Goal: Task Accomplishment & Management: Use online tool/utility

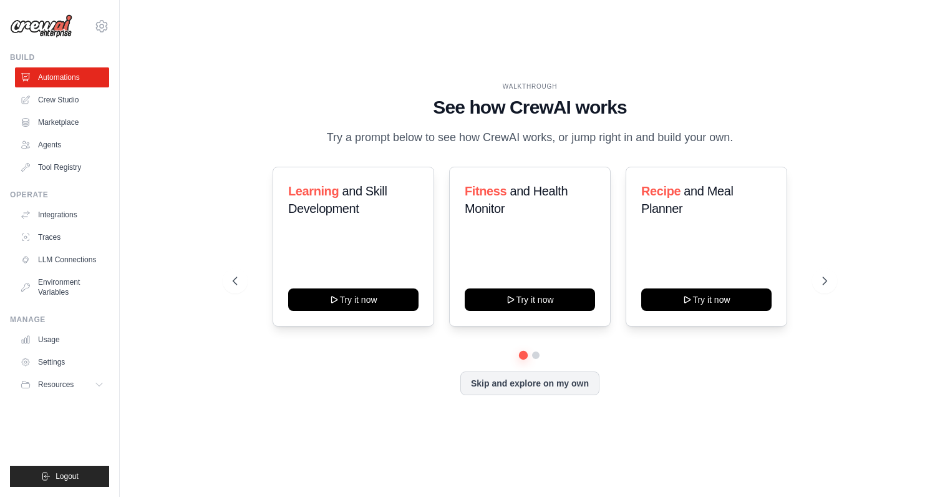
drag, startPoint x: 752, startPoint y: 76, endPoint x: 638, endPoint y: 49, distance: 116.6
click at [638, 49] on div "WALKTHROUGH See how [PERSON_NAME] works Try a prompt below to see how [PERSON_N…" at bounding box center [530, 248] width 781 height 472
click at [63, 99] on link "Crew Studio" at bounding box center [63, 100] width 94 height 20
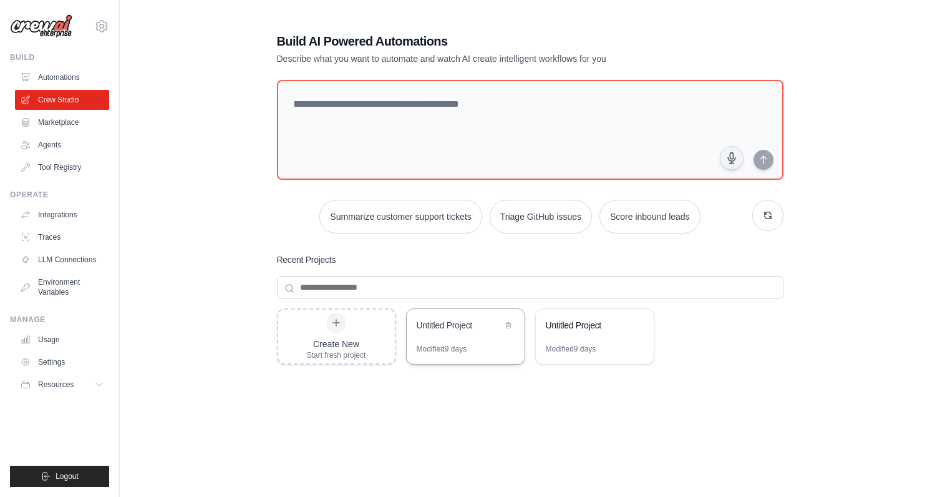
click at [464, 330] on div "Untitled Project" at bounding box center [459, 325] width 85 height 12
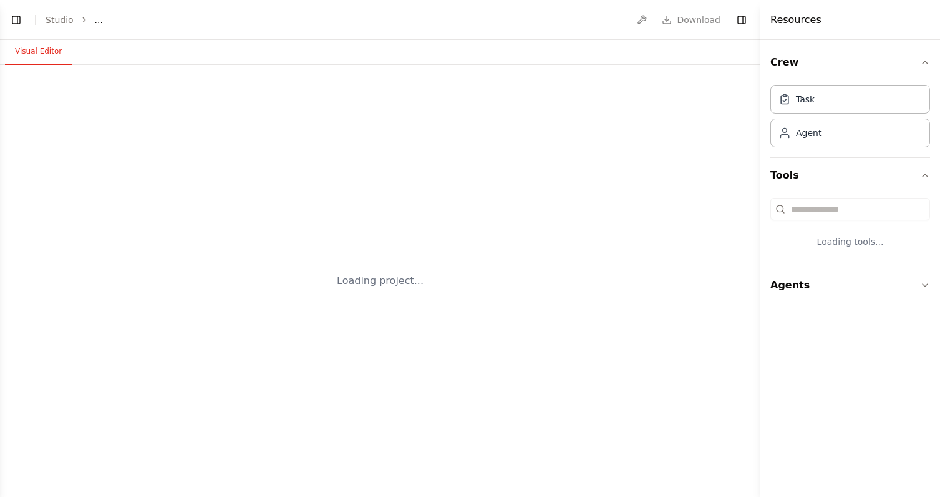
select select "****"
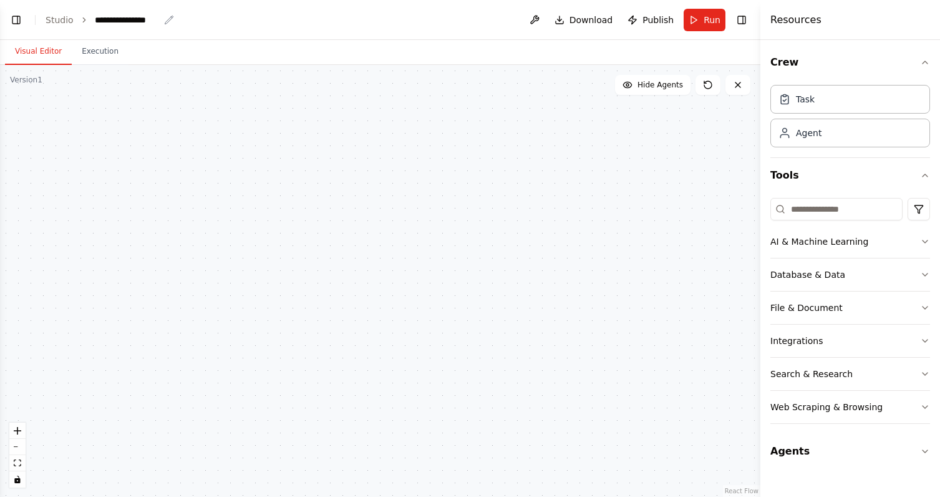
click at [165, 17] on icon "breadcrumb" at bounding box center [169, 20] width 10 height 10
click at [168, 20] on icon "breadcrumb" at bounding box center [169, 20] width 8 height 8
click at [140, 18] on div "**********" at bounding box center [127, 20] width 64 height 12
click at [296, 161] on div ".deletable-edge-delete-btn { width: 20px; height: 20px; border: 0px solid #ffff…" at bounding box center [380, 281] width 761 height 432
click at [800, 139] on div "Agent" at bounding box center [851, 132] width 160 height 29
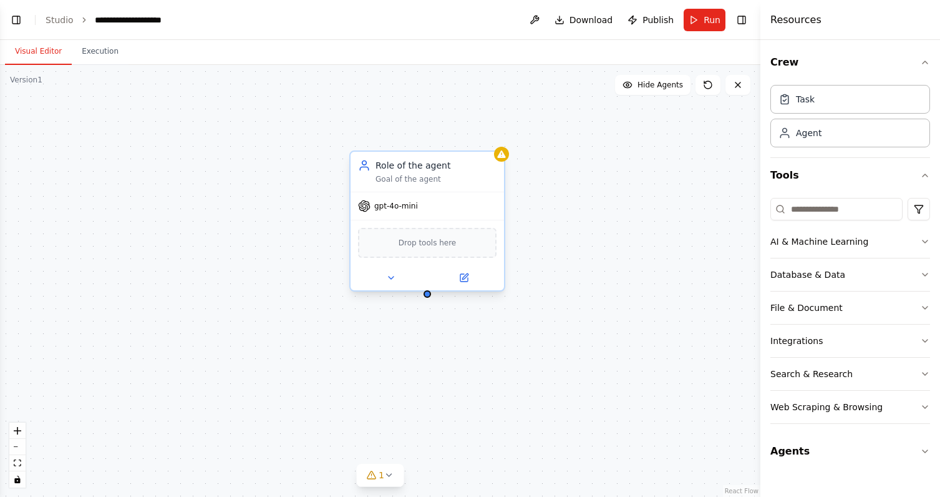
click at [387, 172] on div "Role of the agent Goal of the agent" at bounding box center [436, 171] width 121 height 25
click at [467, 279] on icon at bounding box center [464, 277] width 7 height 7
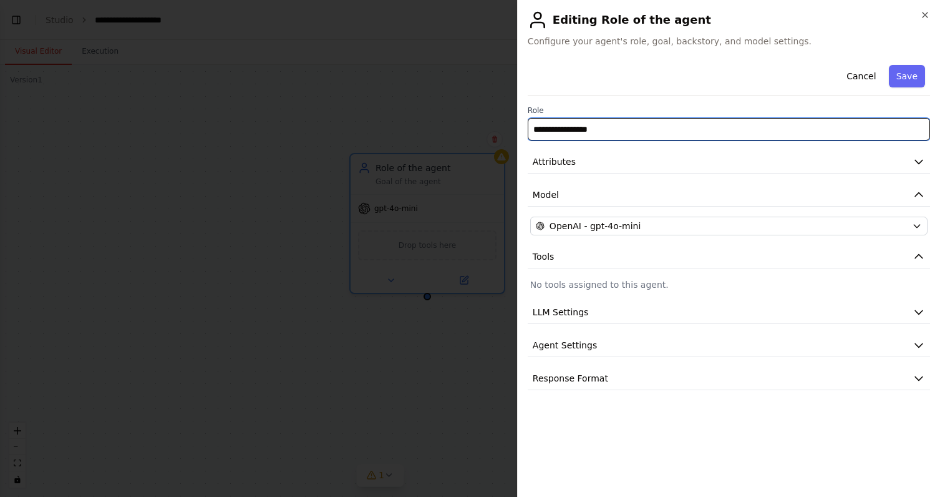
click at [583, 134] on input "**********" at bounding box center [729, 129] width 402 height 22
type input "**********"
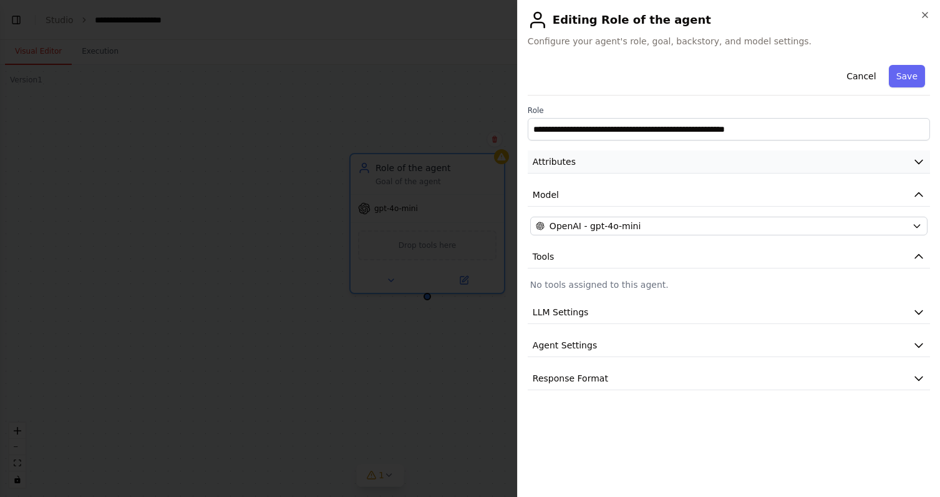
click at [593, 160] on button "Attributes" at bounding box center [729, 161] width 402 height 23
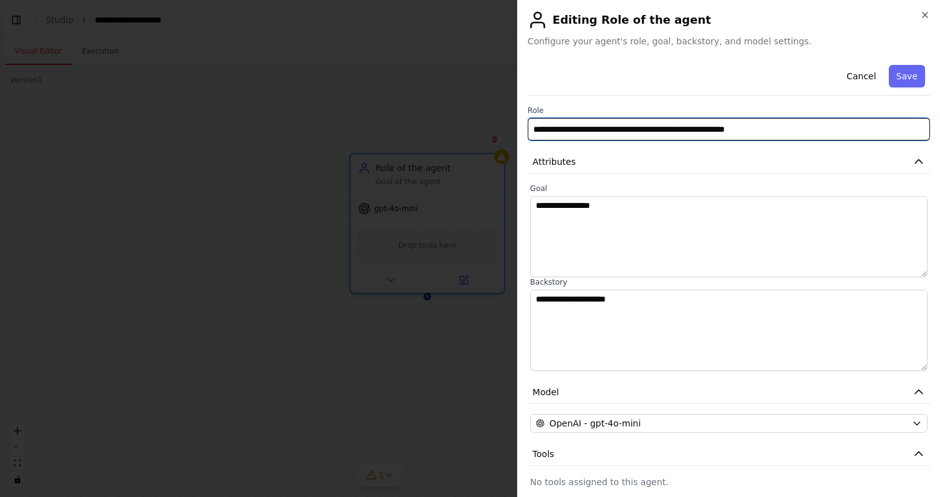
click at [606, 139] on input "**********" at bounding box center [729, 129] width 402 height 22
paste input "**********"
type input "**********"
paste input "**********"
type input "**********"
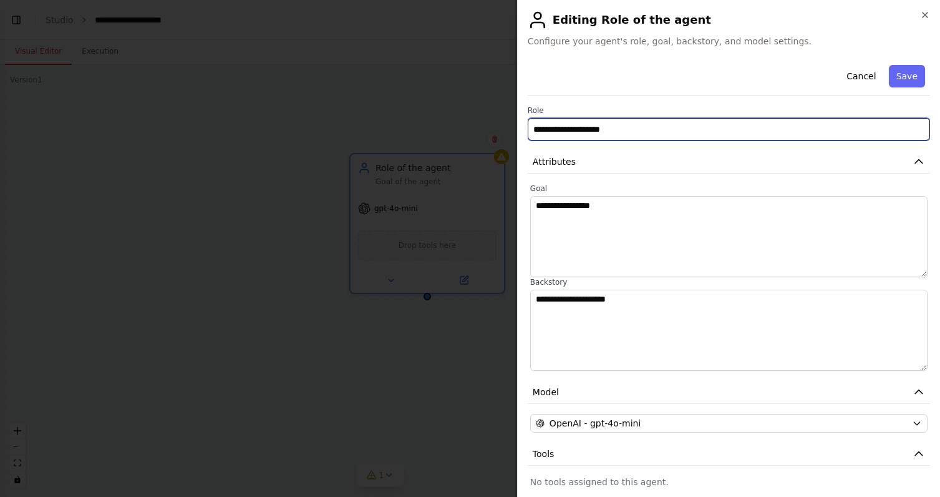
click at [606, 139] on input "**********" at bounding box center [729, 129] width 402 height 22
type input "**********"
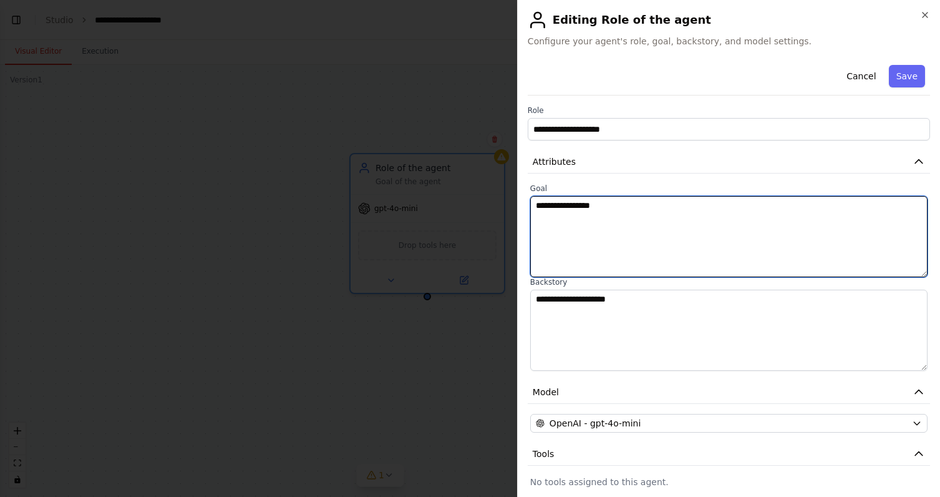
click at [597, 217] on textarea "**********" at bounding box center [728, 236] width 397 height 81
type textarea "**********"
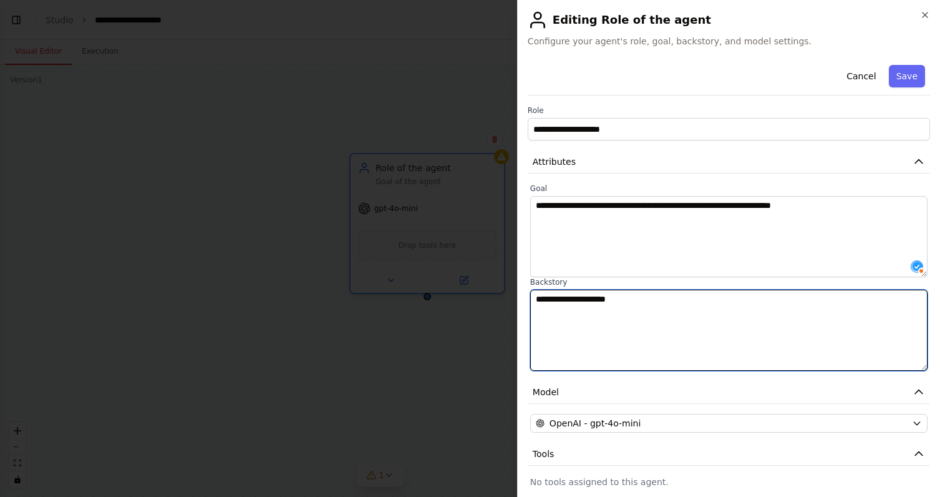
click at [576, 307] on textarea "**********" at bounding box center [728, 330] width 397 height 81
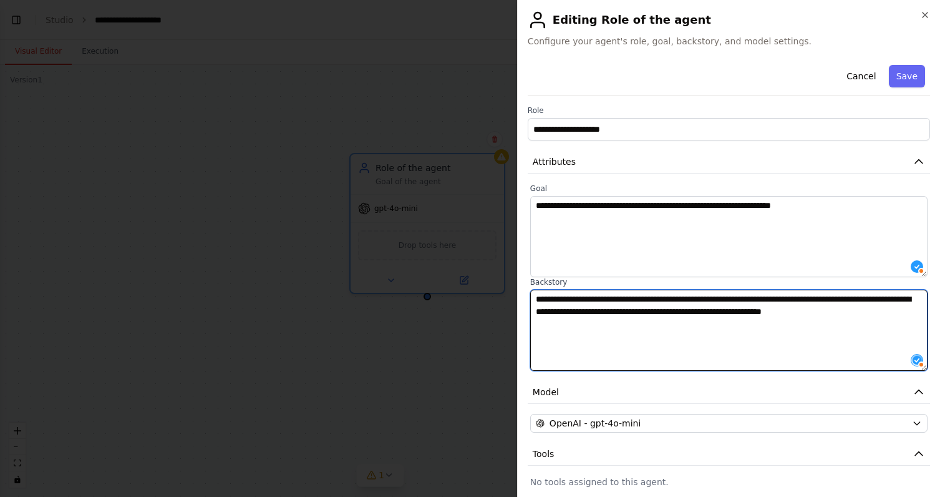
type textarea "**********"
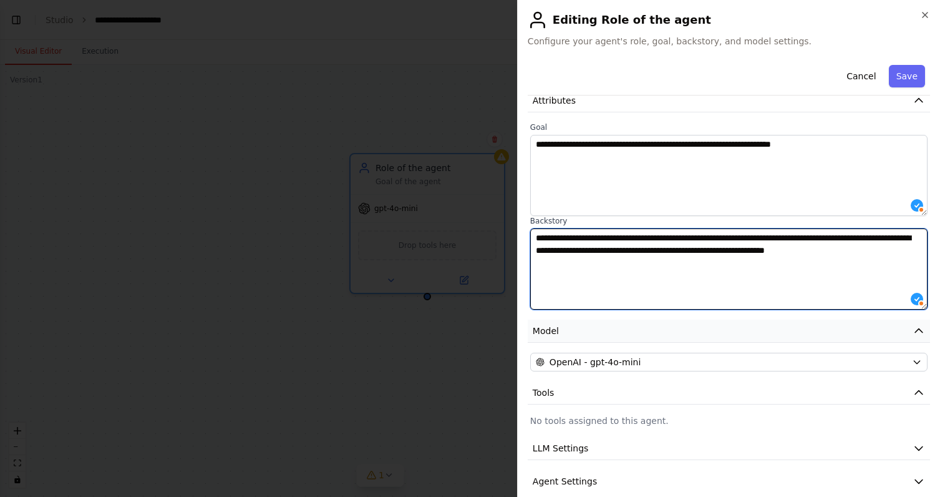
scroll to position [84, 0]
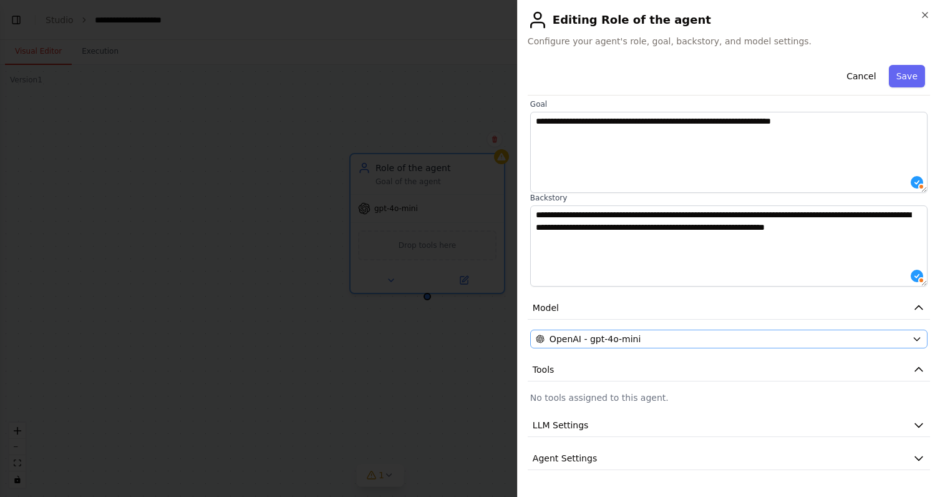
click at [635, 338] on span "OpenAI - gpt-4o-mini" at bounding box center [595, 339] width 91 height 12
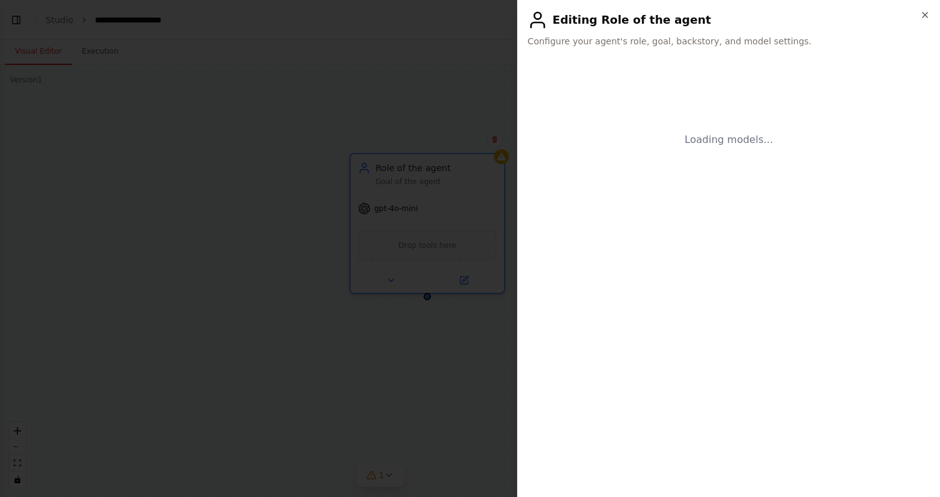
scroll to position [0, 0]
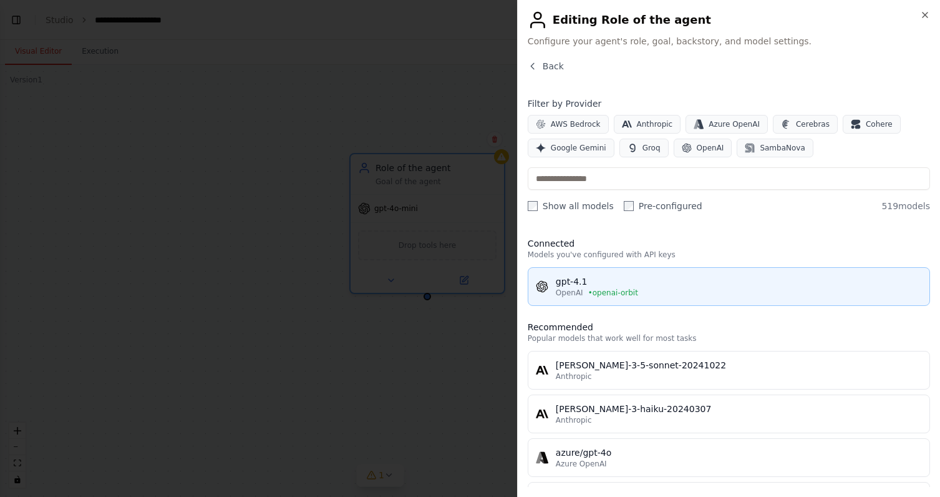
click at [661, 279] on div "gpt-4.1" at bounding box center [739, 281] width 366 height 12
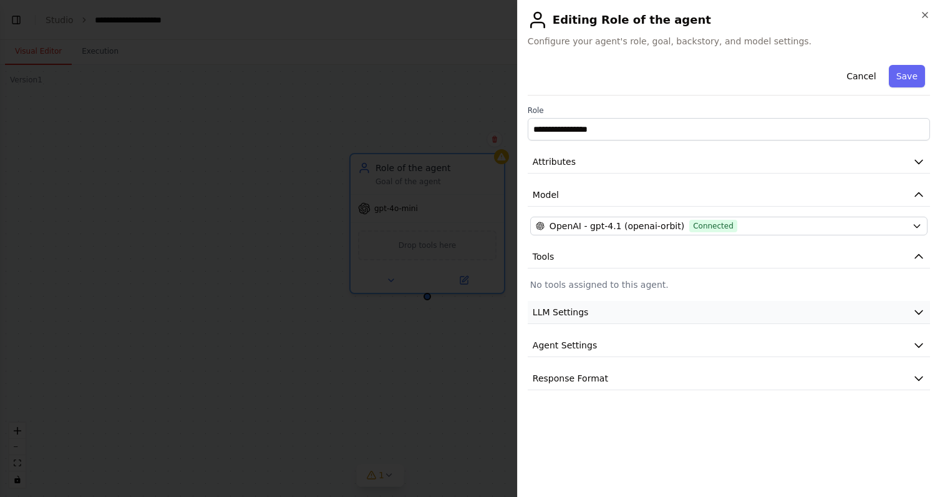
click at [588, 308] on button "LLM Settings" at bounding box center [729, 312] width 402 height 23
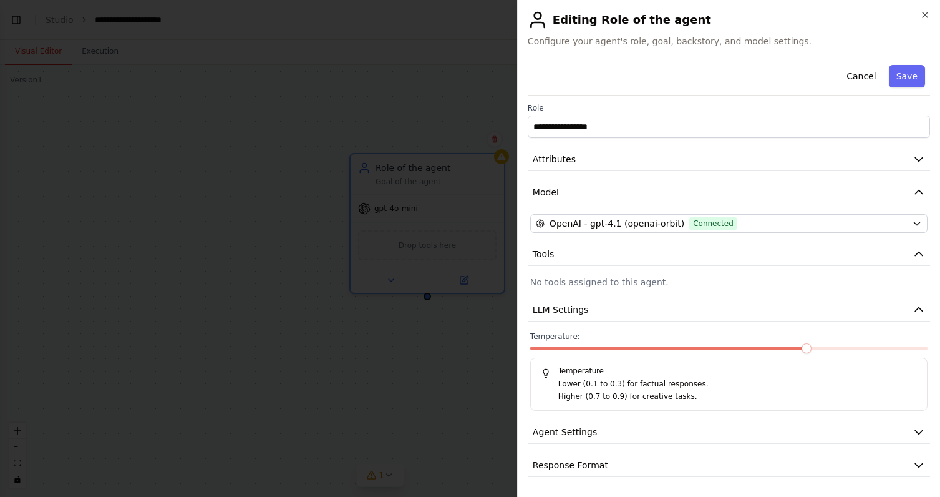
scroll to position [2, 0]
click at [567, 436] on span "Agent Settings" at bounding box center [565, 432] width 64 height 12
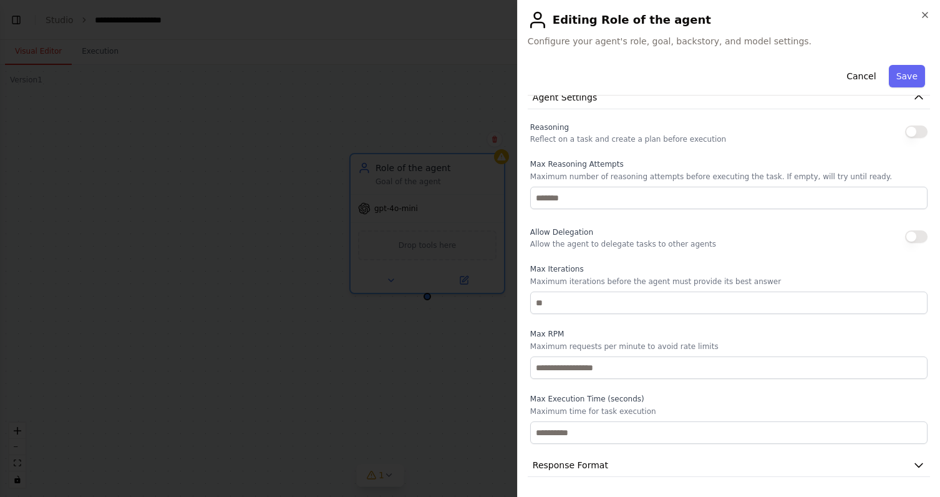
scroll to position [336, 0]
click at [583, 463] on span "Response Format" at bounding box center [571, 465] width 76 height 12
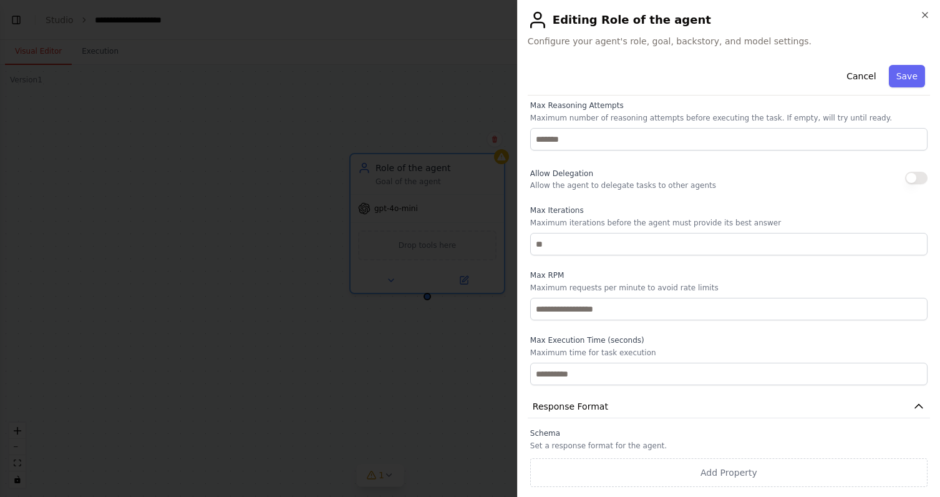
scroll to position [395, 0]
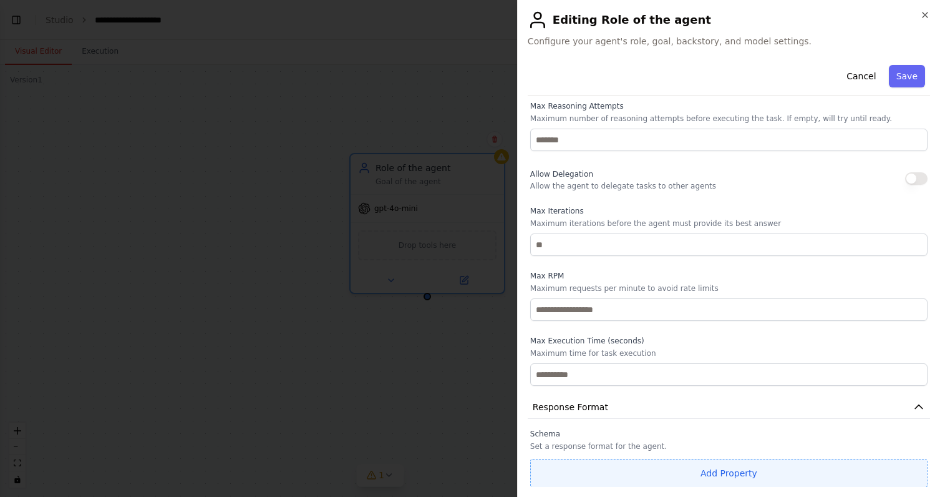
click at [716, 468] on button "Add Property" at bounding box center [728, 473] width 397 height 29
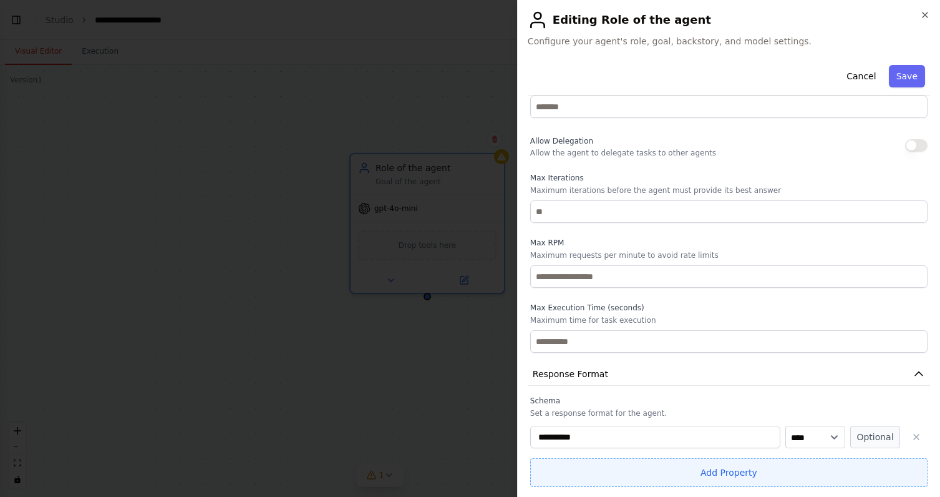
scroll to position [427, 0]
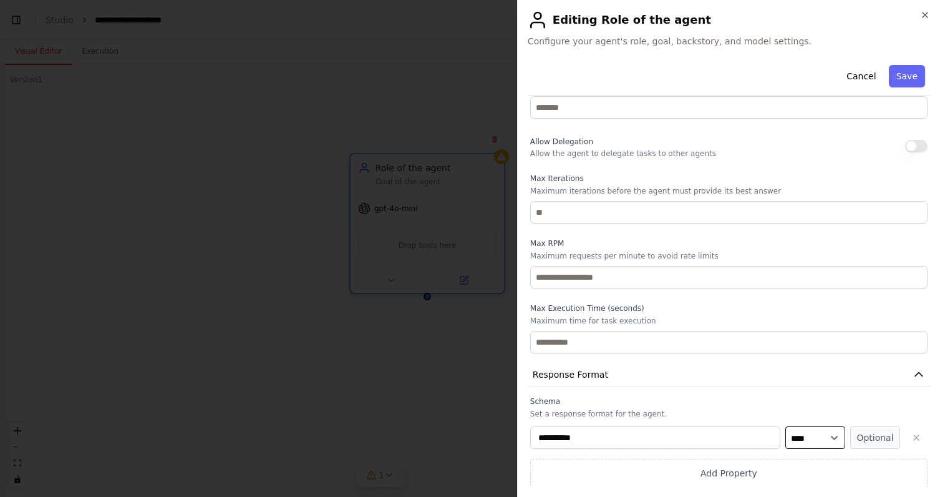
click at [819, 442] on select "**** ******* ******* **** ******" at bounding box center [816, 437] width 60 height 22
click at [913, 435] on icon "button" at bounding box center [917, 437] width 10 height 10
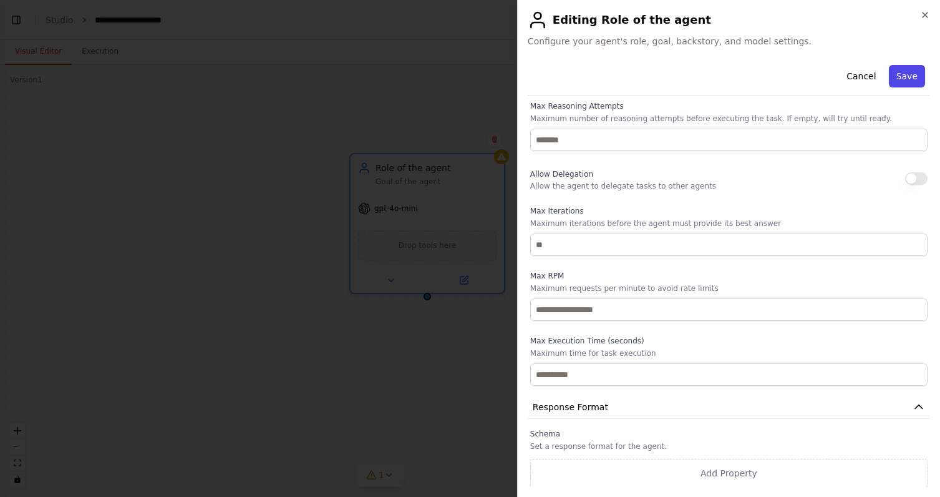
click at [908, 73] on button "Save" at bounding box center [907, 76] width 36 height 22
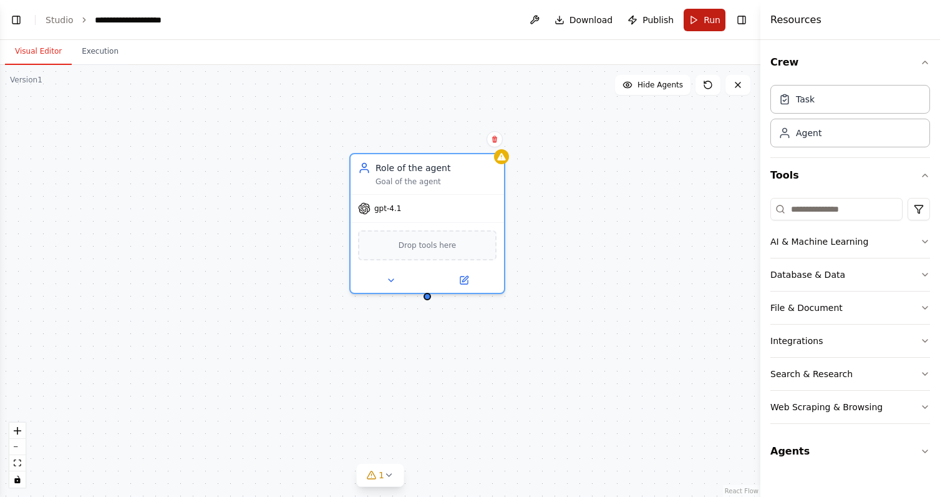
click at [700, 20] on button "Run" at bounding box center [705, 20] width 42 height 22
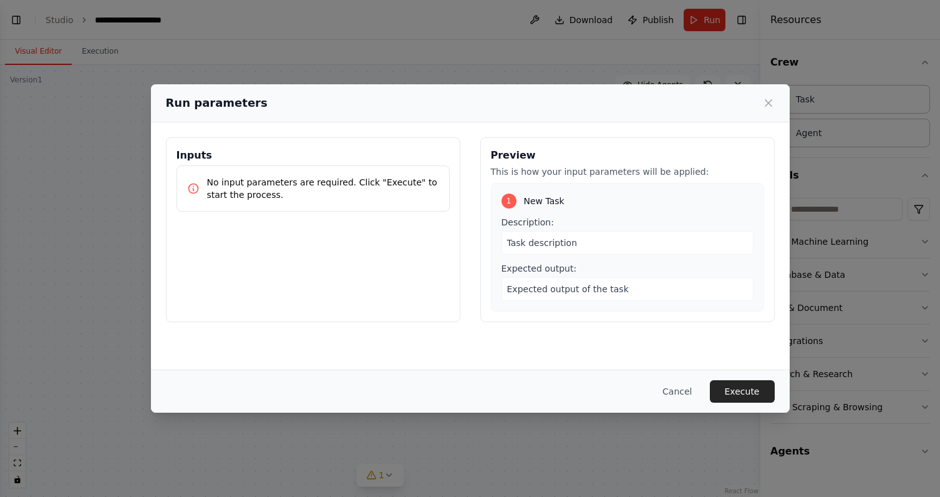
click at [577, 242] on div "Task description" at bounding box center [628, 243] width 252 height 24
click at [738, 387] on button "Execute" at bounding box center [742, 391] width 65 height 22
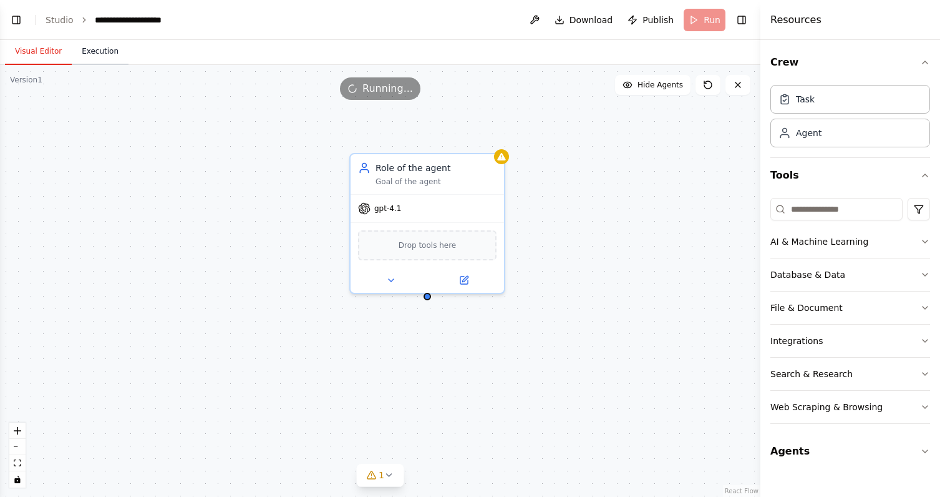
click at [106, 50] on button "Execution" at bounding box center [100, 52] width 57 height 26
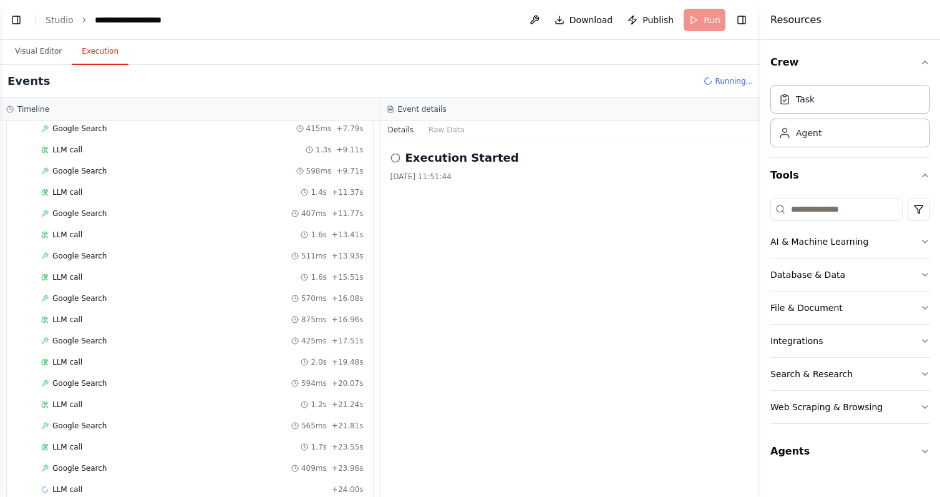
scroll to position [238, 0]
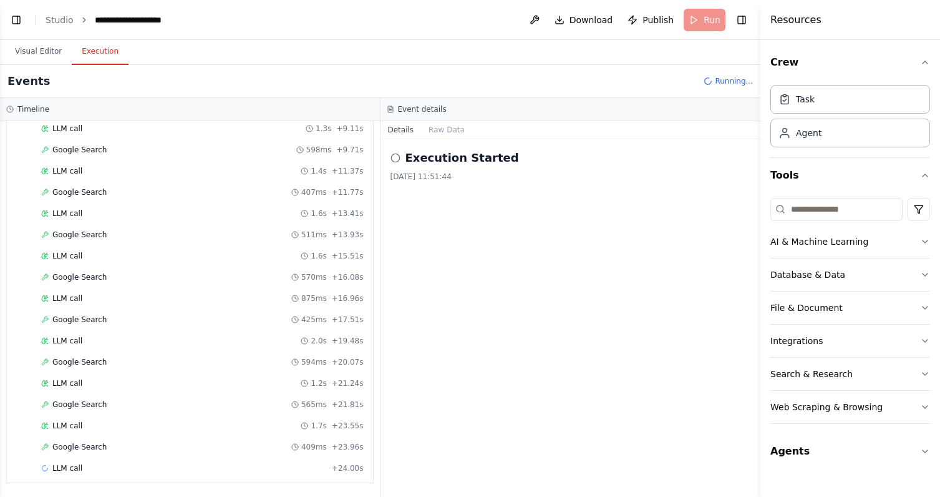
click at [721, 80] on span "Running..." at bounding box center [734, 81] width 38 height 10
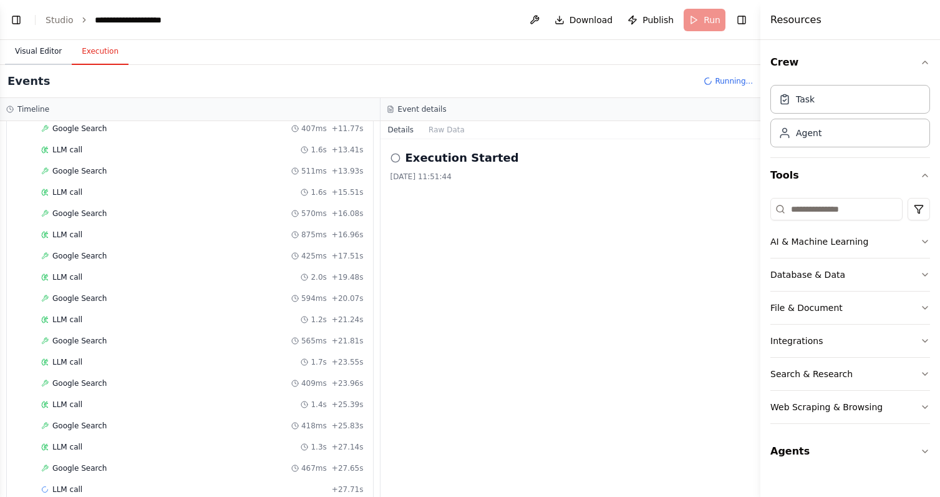
scroll to position [323, 0]
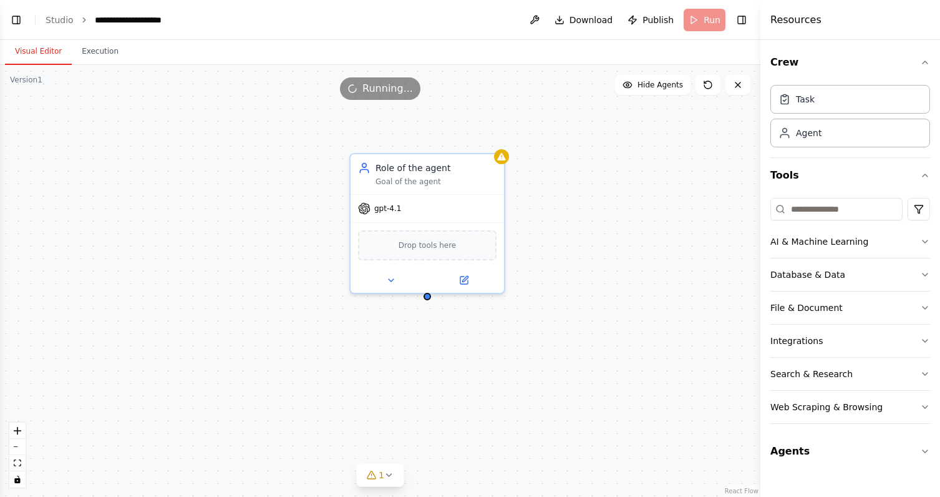
click at [43, 55] on button "Visual Editor" at bounding box center [38, 52] width 67 height 26
click at [386, 466] on button "1" at bounding box center [380, 475] width 48 height 23
click at [459, 443] on button at bounding box center [462, 443] width 21 height 15
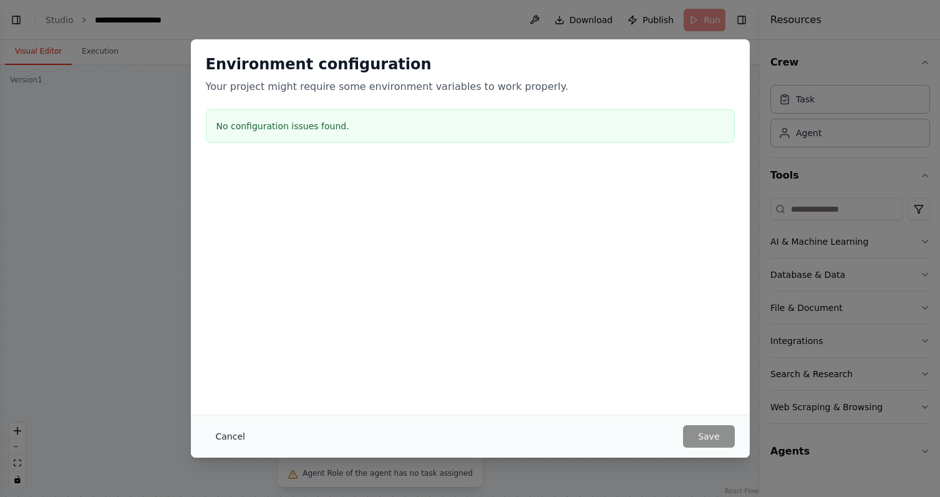
click at [235, 431] on button "Cancel" at bounding box center [230, 436] width 49 height 22
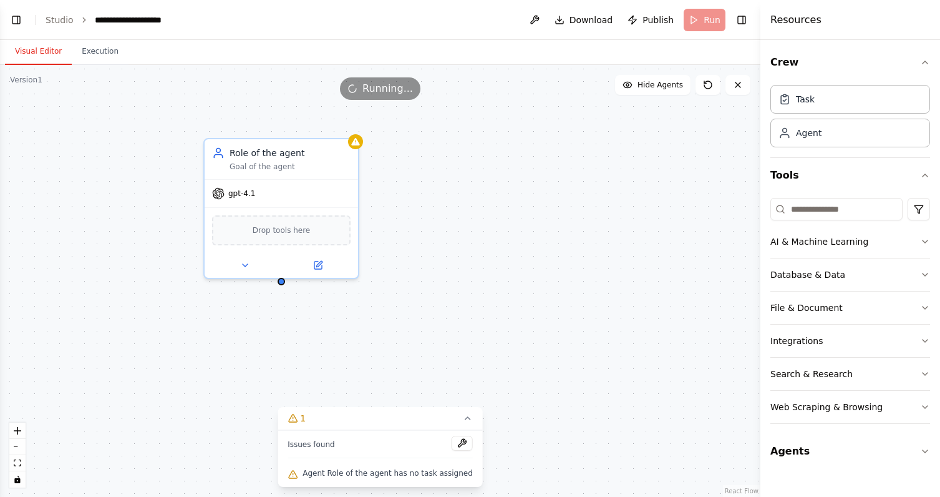
drag, startPoint x: 553, startPoint y: 301, endPoint x: 406, endPoint y: 285, distance: 148.8
click at [406, 285] on div ".deletable-edge-delete-btn { width: 20px; height: 20px; border: 0px solid #ffff…" at bounding box center [380, 281] width 761 height 432
click at [102, 52] on button "Execution" at bounding box center [100, 52] width 57 height 26
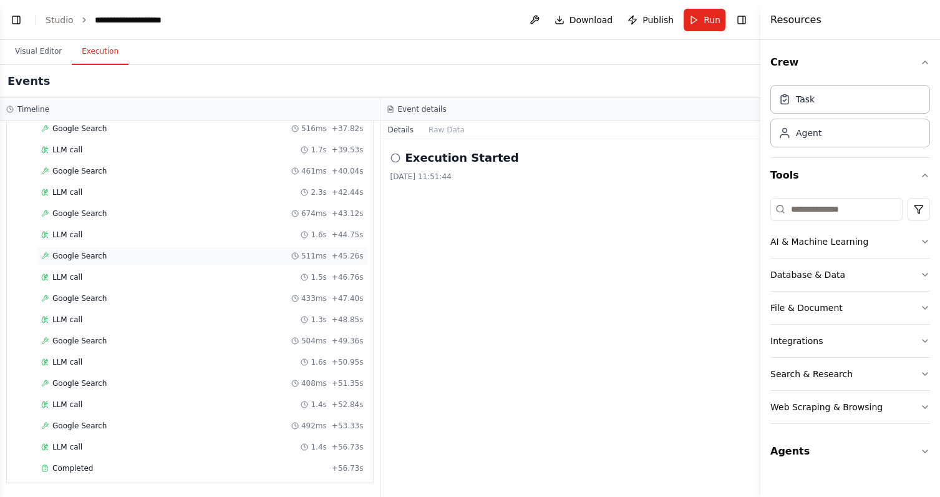
scroll to position [0, 0]
click at [456, 132] on button "Raw Data" at bounding box center [446, 129] width 51 height 17
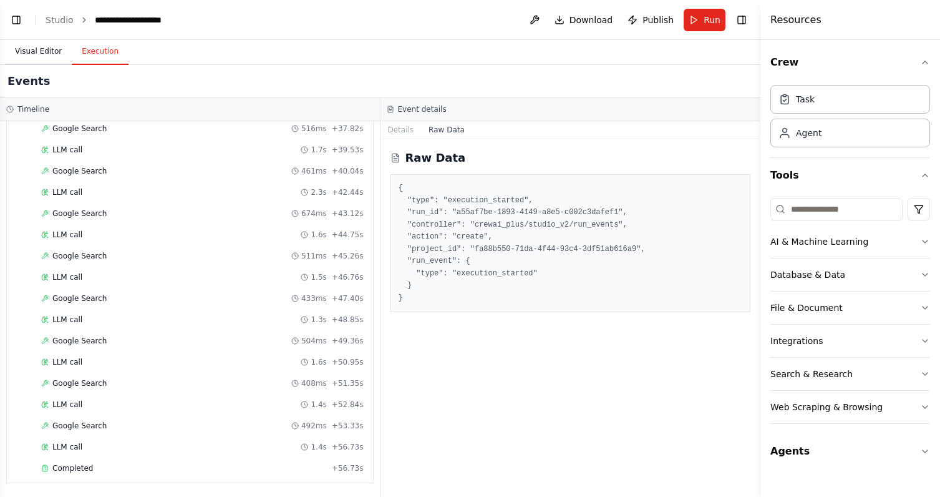
click at [50, 51] on button "Visual Editor" at bounding box center [38, 52] width 67 height 26
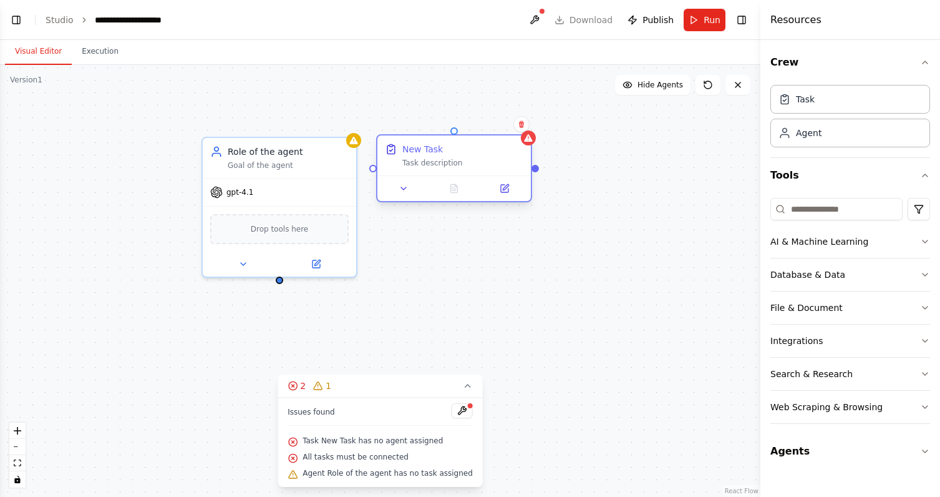
drag, startPoint x: 514, startPoint y: 260, endPoint x: 428, endPoint y: 164, distance: 128.2
click at [428, 164] on div "Task description" at bounding box center [462, 163] width 121 height 10
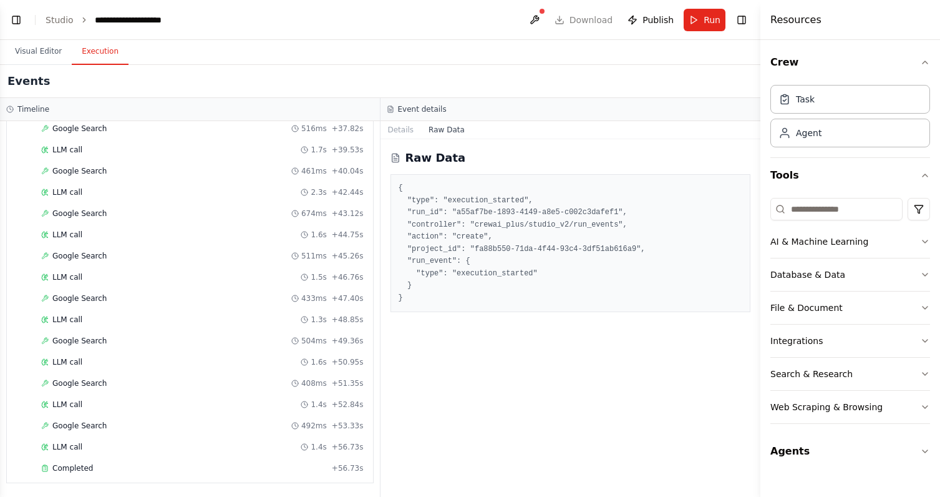
click at [109, 59] on button "Execution" at bounding box center [100, 52] width 57 height 26
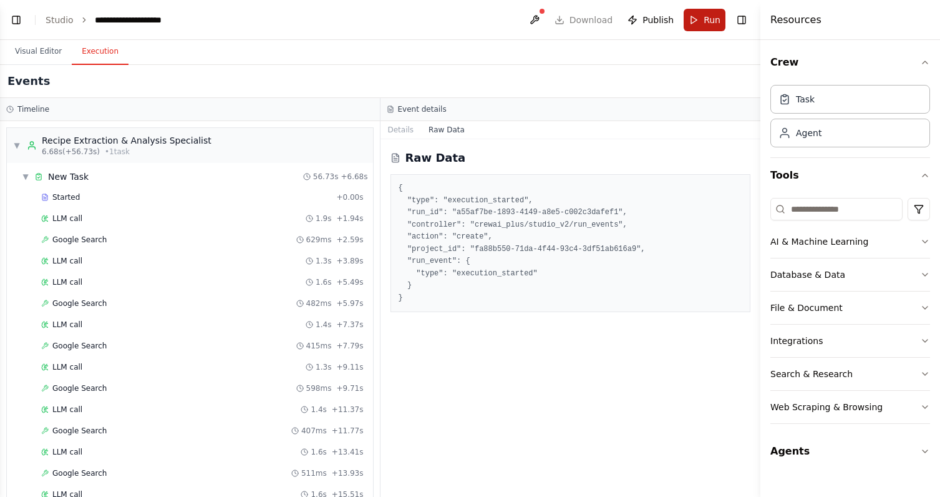
click at [710, 18] on span "Run" at bounding box center [712, 20] width 17 height 12
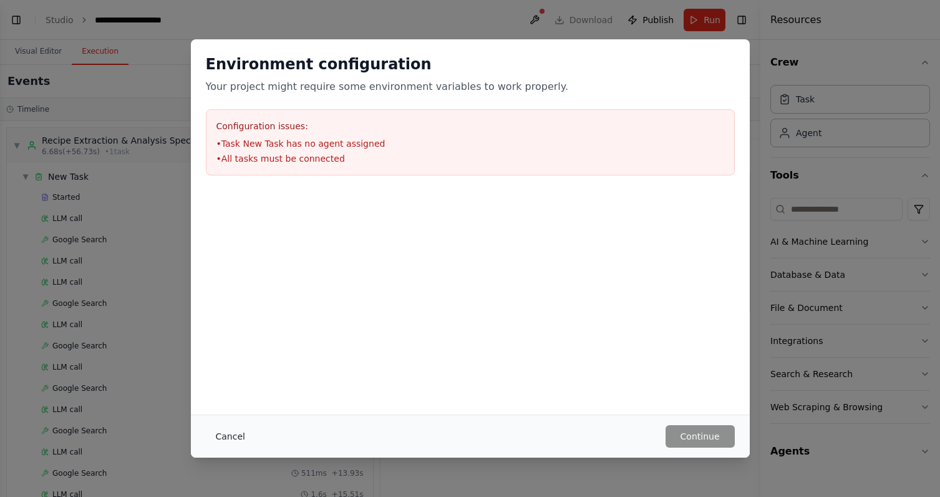
click at [233, 433] on button "Cancel" at bounding box center [230, 436] width 49 height 22
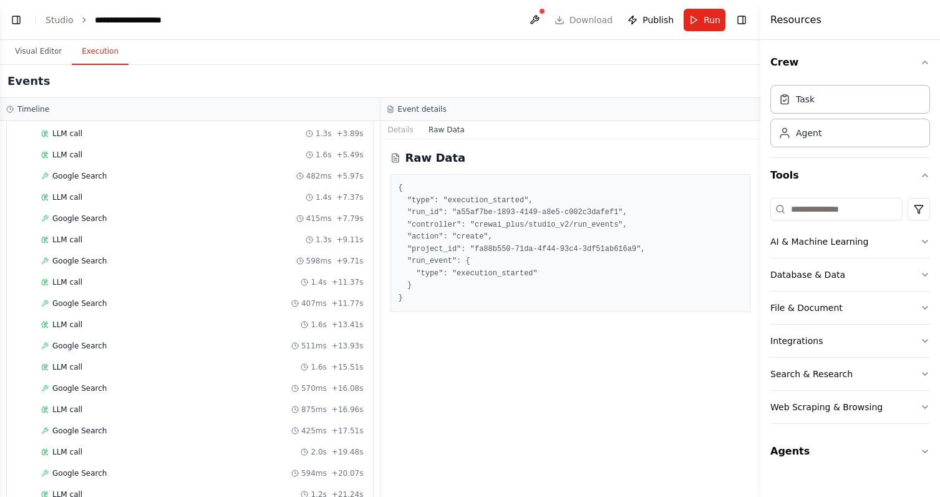
scroll to position [129, 0]
click at [41, 48] on button "Visual Editor" at bounding box center [38, 52] width 67 height 26
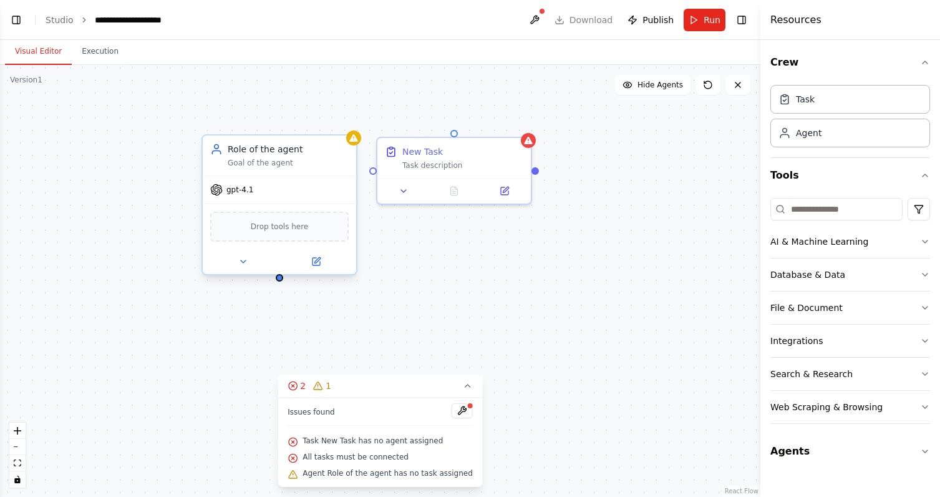
click at [334, 191] on div "gpt-4.1" at bounding box center [280, 189] width 154 height 27
drag, startPoint x: 280, startPoint y: 280, endPoint x: 375, endPoint y: 169, distance: 146.0
click at [375, 169] on div "Recipe Extraction & Analysis Specialist Extract recipe information from web pag…" at bounding box center [232, 265] width 761 height 432
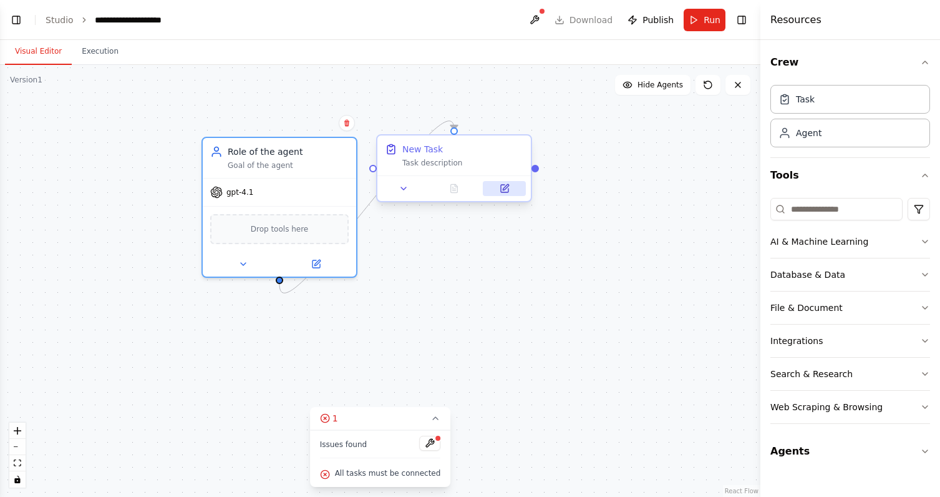
click at [508, 189] on icon at bounding box center [506, 187] width 6 height 6
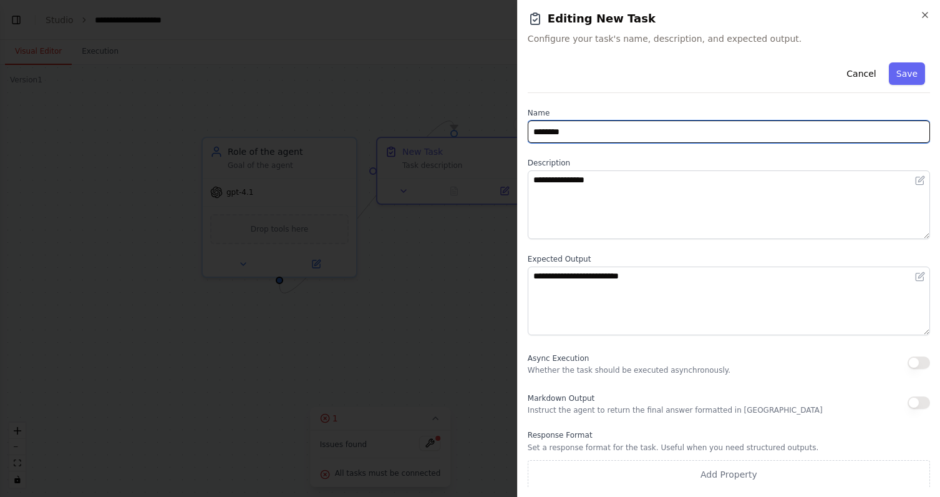
click at [595, 135] on input "********" at bounding box center [729, 131] width 402 height 22
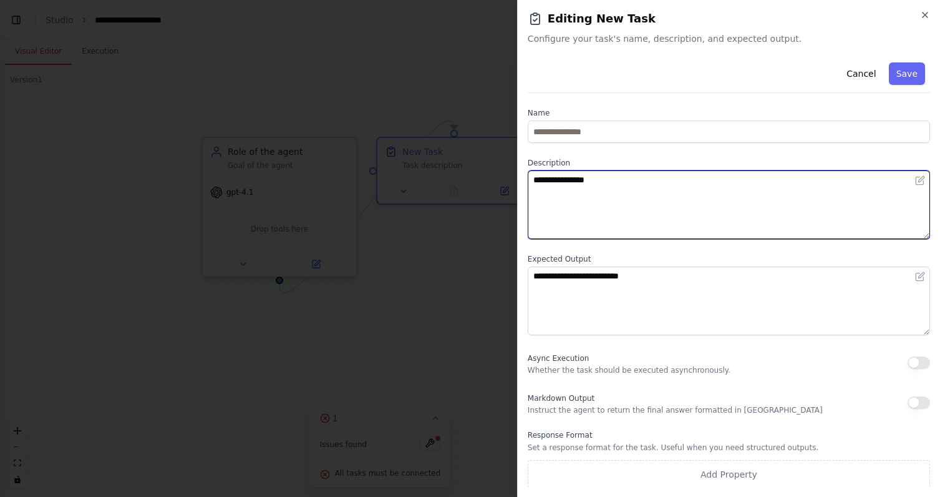
click at [660, 191] on textarea "**********" at bounding box center [729, 204] width 402 height 69
type textarea "**********"
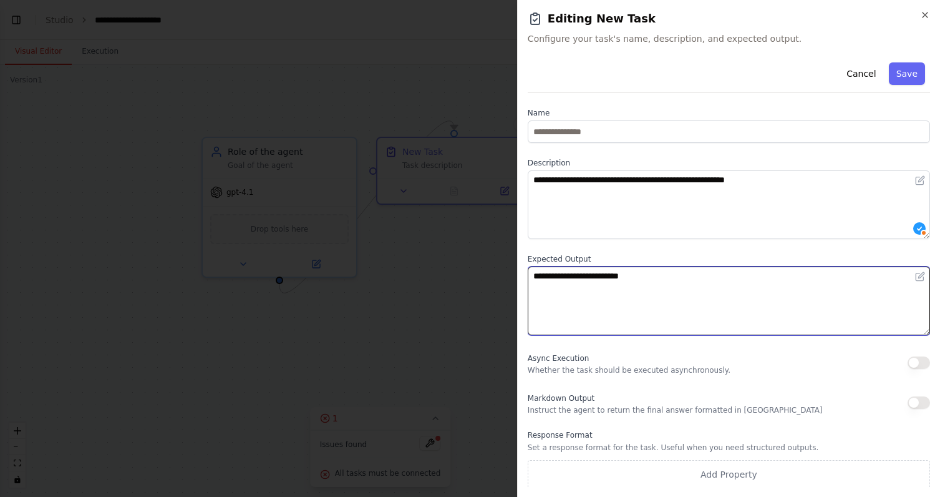
click at [596, 279] on textarea "**********" at bounding box center [729, 300] width 402 height 69
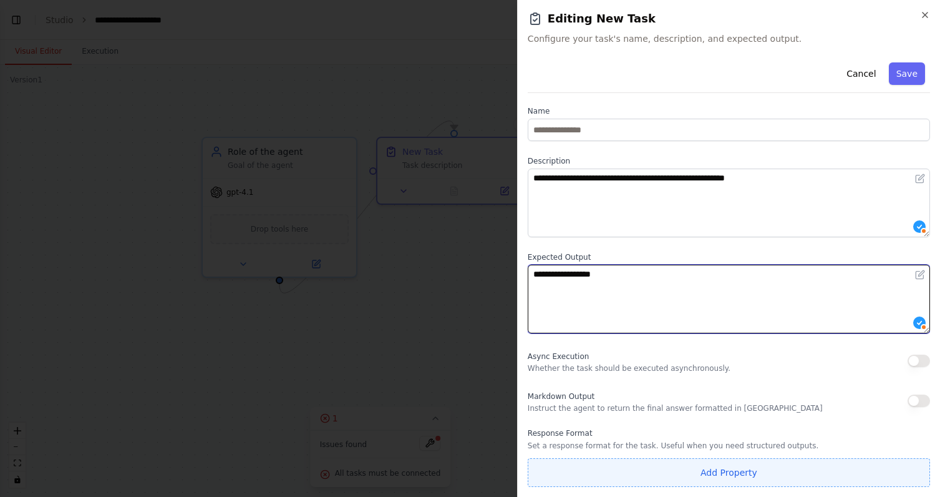
type textarea "**********"
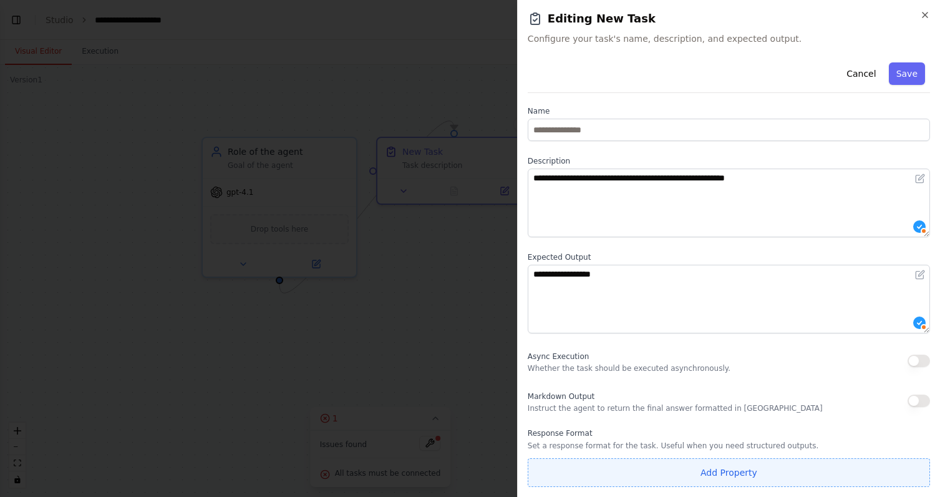
click at [718, 470] on button "Add Property" at bounding box center [729, 472] width 402 height 29
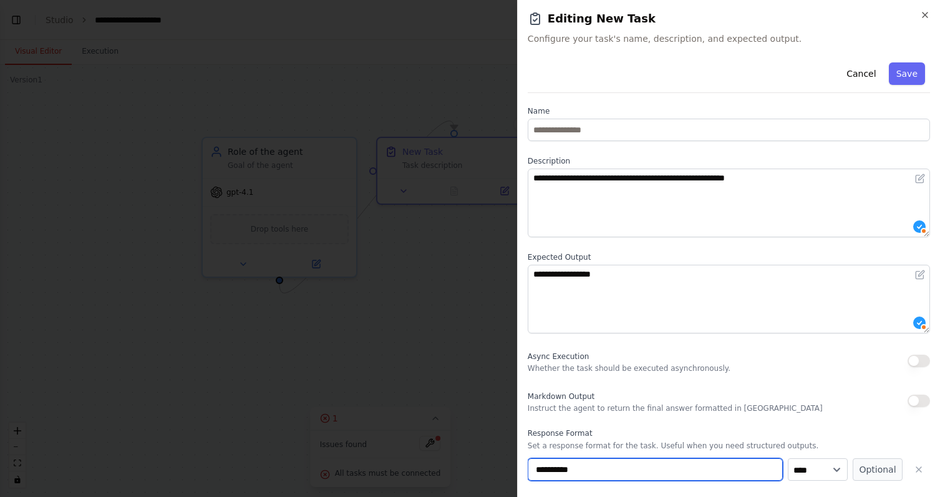
click at [655, 467] on input "**********" at bounding box center [655, 469] width 255 height 22
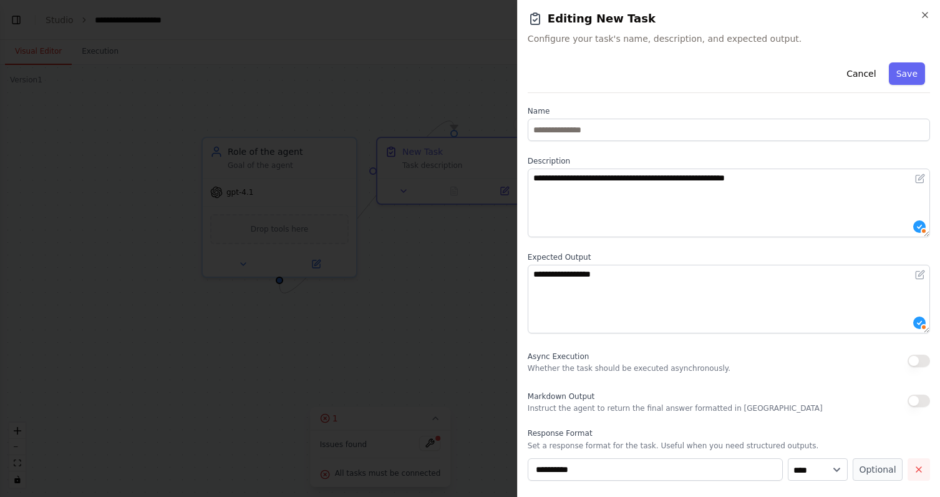
click at [915, 467] on icon "button" at bounding box center [919, 469] width 10 height 10
click at [906, 74] on button "Save" at bounding box center [907, 73] width 36 height 22
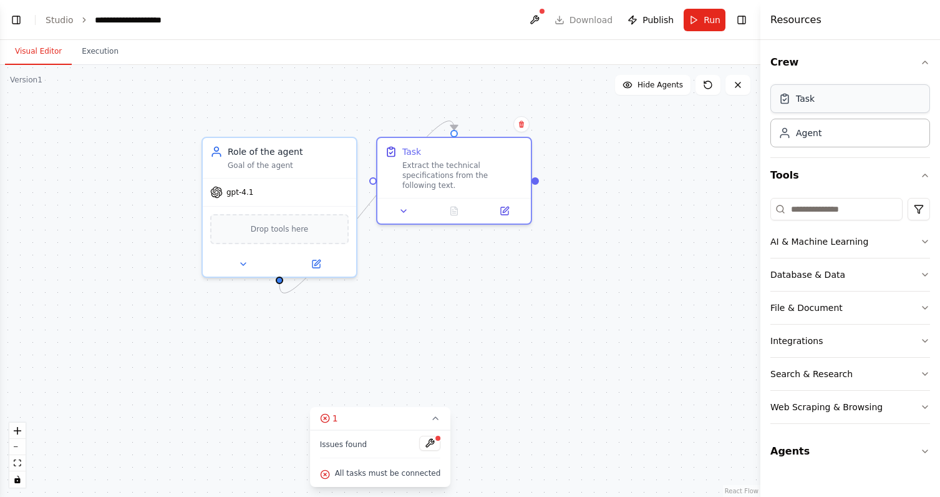
click at [807, 107] on div "Task" at bounding box center [851, 98] width 160 height 29
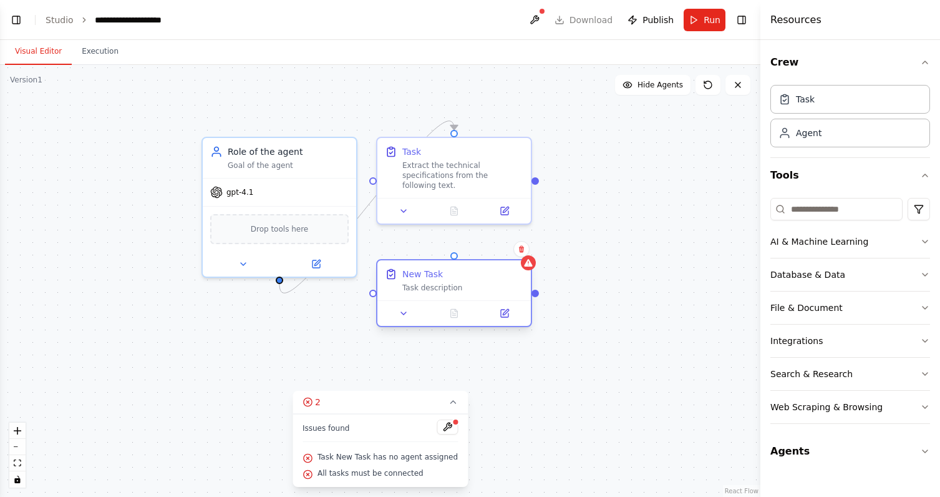
drag, startPoint x: 501, startPoint y: 313, endPoint x: 439, endPoint y: 288, distance: 66.6
click at [439, 288] on div "Task description" at bounding box center [462, 288] width 121 height 10
drag, startPoint x: 537, startPoint y: 182, endPoint x: 457, endPoint y: 264, distance: 114.7
click at [457, 264] on div "Recipe Extraction & Analysis Specialist Extract recipe information from web pag…" at bounding box center [232, 265] width 761 height 432
drag, startPoint x: 537, startPoint y: 181, endPoint x: 460, endPoint y: 261, distance: 111.7
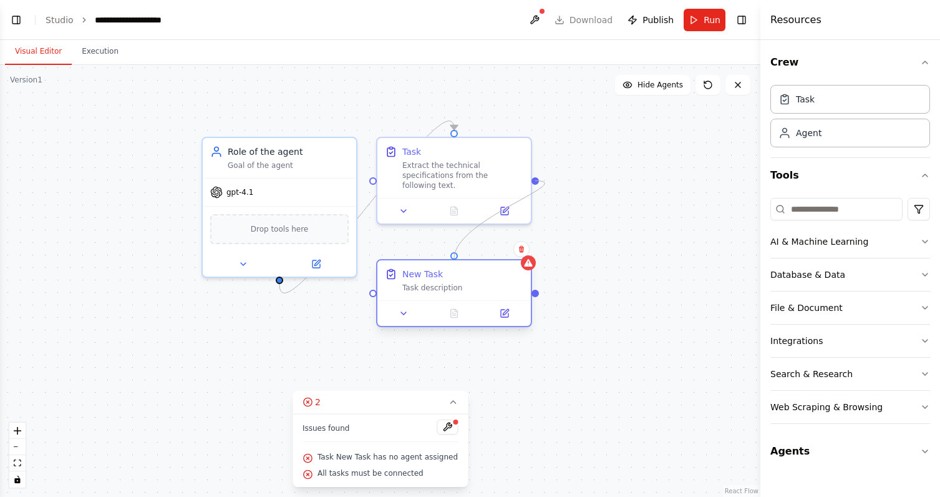
click at [460, 261] on div "Recipe Extraction & Analysis Specialist Extract recipe information from web pag…" at bounding box center [232, 265] width 761 height 432
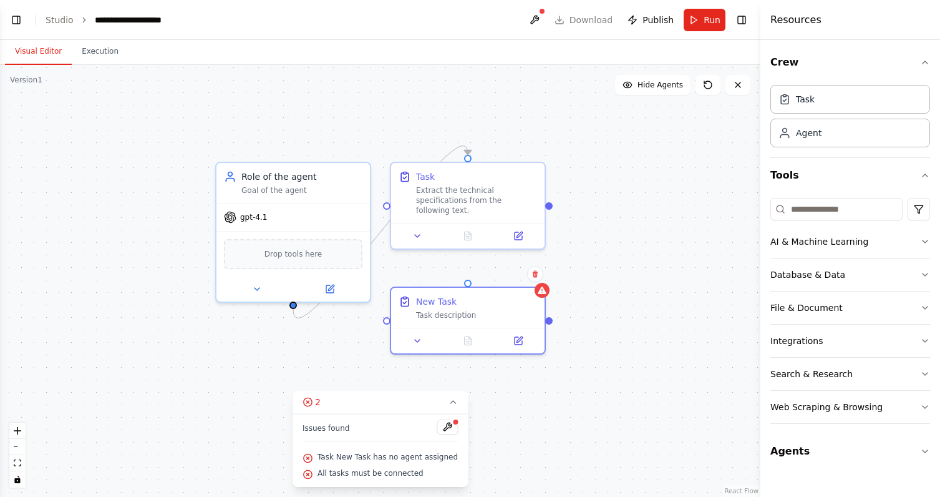
drag, startPoint x: 278, startPoint y: 282, endPoint x: 292, endPoint y: 307, distance: 28.8
click at [292, 307] on div ".deletable-edge-delete-btn { width: 20px; height: 20px; border: 0px solid #ffff…" at bounding box center [380, 281] width 761 height 432
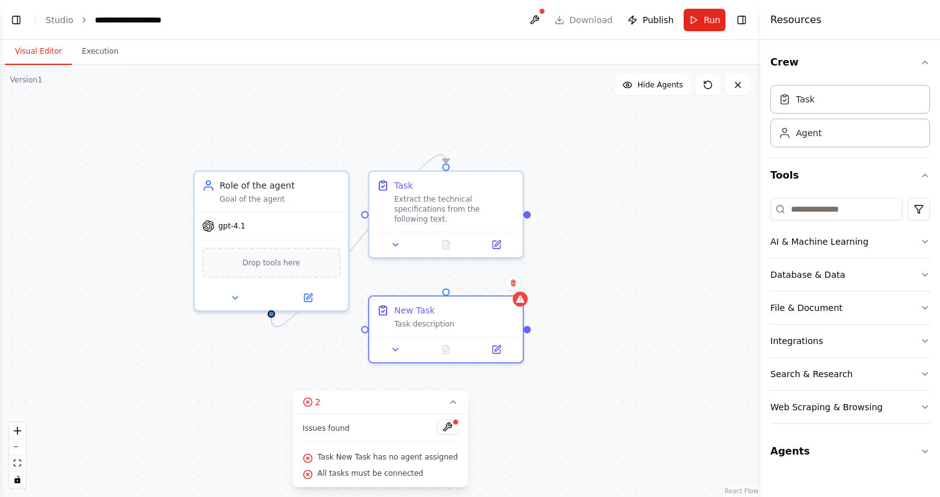
drag, startPoint x: 385, startPoint y: 323, endPoint x: 363, endPoint y: 331, distance: 23.5
click at [363, 331] on div ".deletable-edge-delete-btn { width: 20px; height: 20px; border: 0px solid #ffff…" at bounding box center [380, 281] width 761 height 432
drag, startPoint x: 363, startPoint y: 327, endPoint x: 272, endPoint y: 317, distance: 91.7
click at [272, 317] on div "Recipe Extraction & Analysis Specialist Extract recipe information from web pag…" at bounding box center [224, 299] width 761 height 432
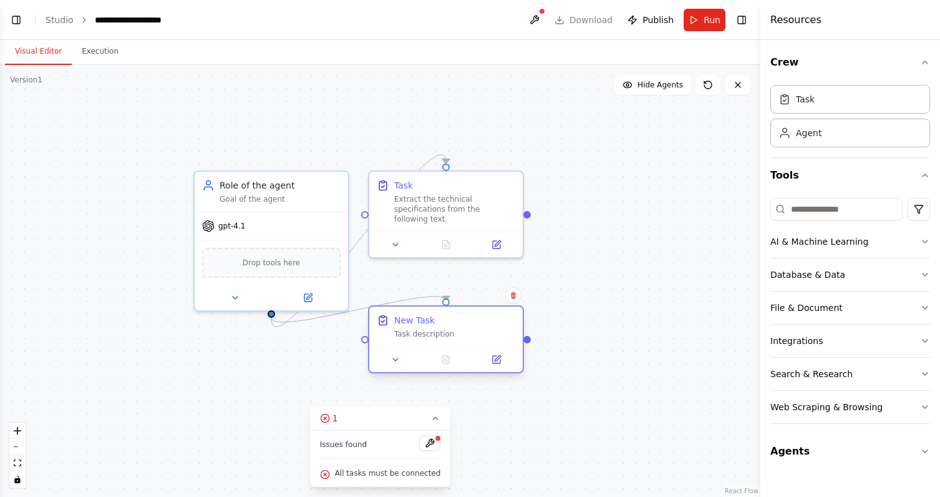
drag, startPoint x: 479, startPoint y: 314, endPoint x: 483, endPoint y: 329, distance: 16.2
click at [483, 329] on div "New Task Task description" at bounding box center [454, 326] width 121 height 25
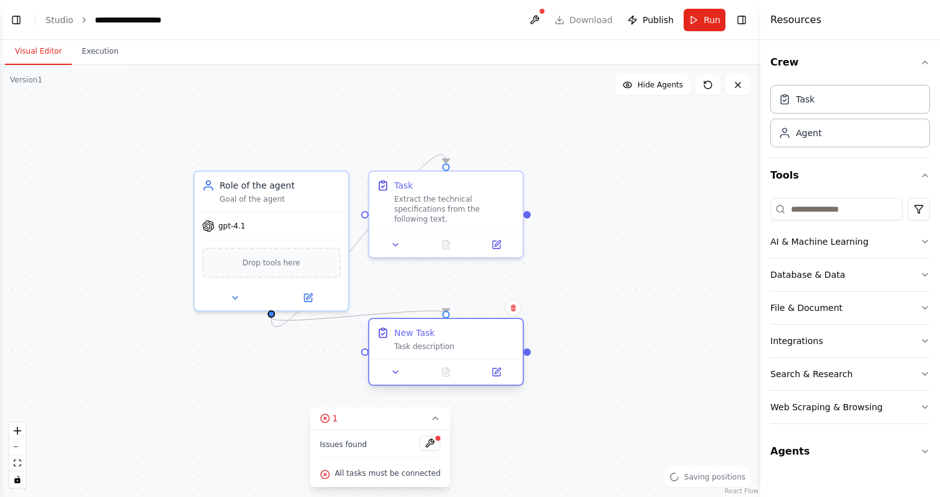
drag, startPoint x: 439, startPoint y: 326, endPoint x: 439, endPoint y: 334, distance: 8.8
click at [439, 334] on div "New Task" at bounding box center [454, 332] width 121 height 12
click at [497, 374] on icon at bounding box center [496, 371] width 7 height 7
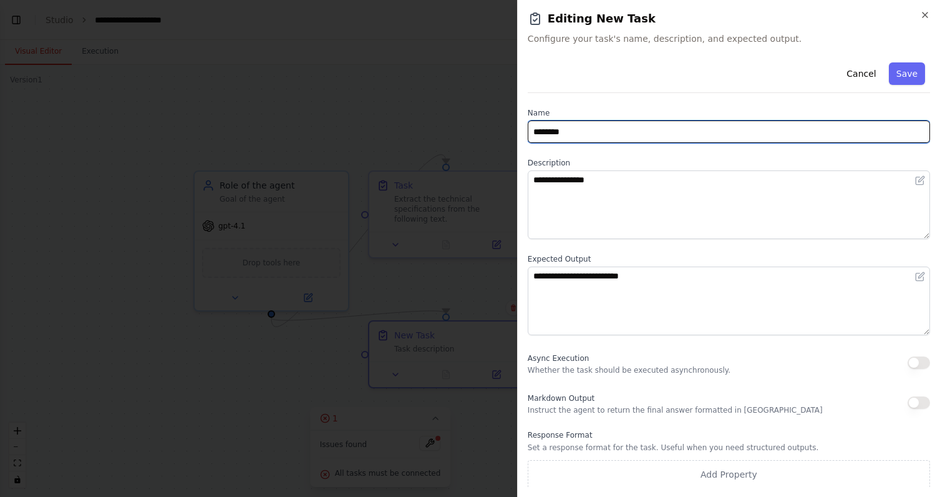
click at [616, 134] on input "********" at bounding box center [729, 131] width 402 height 22
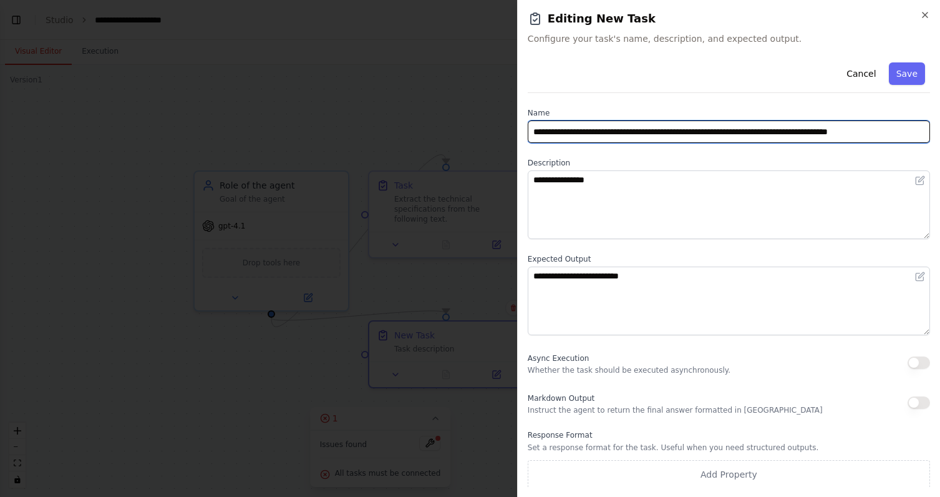
click at [786, 129] on input "**********" at bounding box center [729, 131] width 402 height 22
type input "**********"
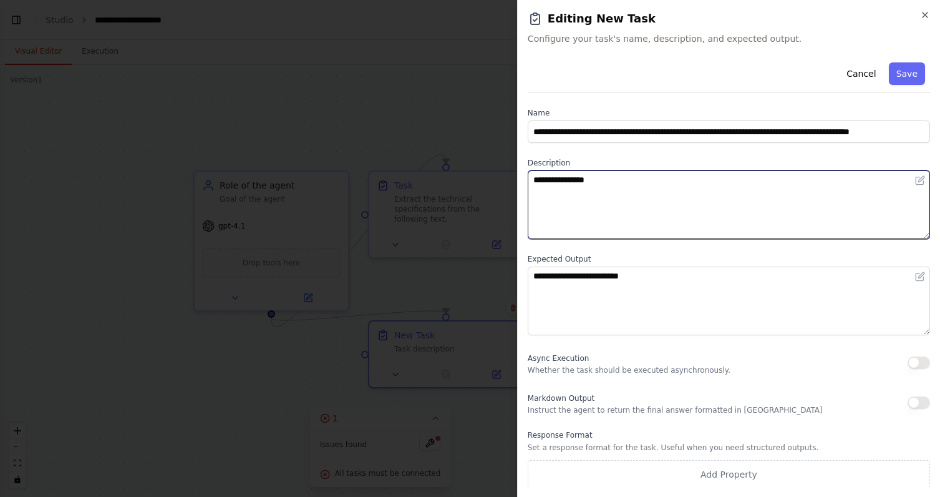
click at [678, 197] on textarea "**********" at bounding box center [729, 204] width 402 height 69
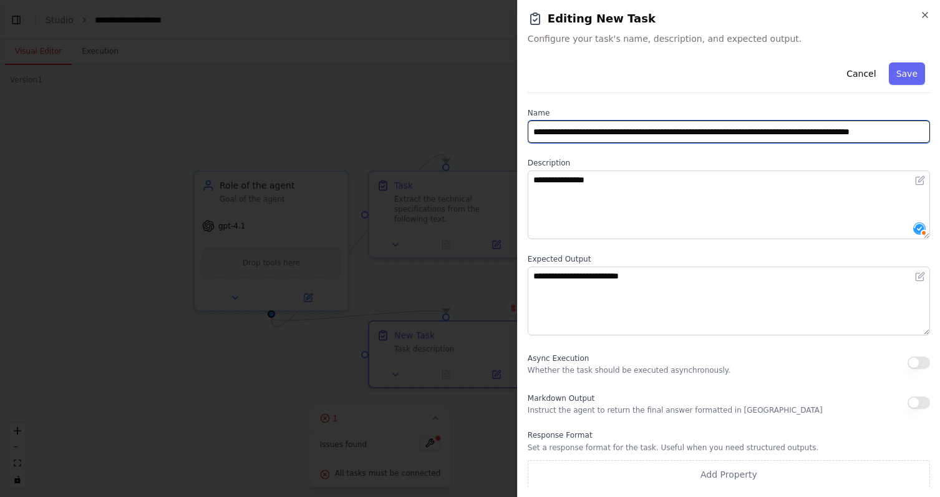
click at [667, 135] on input "**********" at bounding box center [729, 131] width 402 height 22
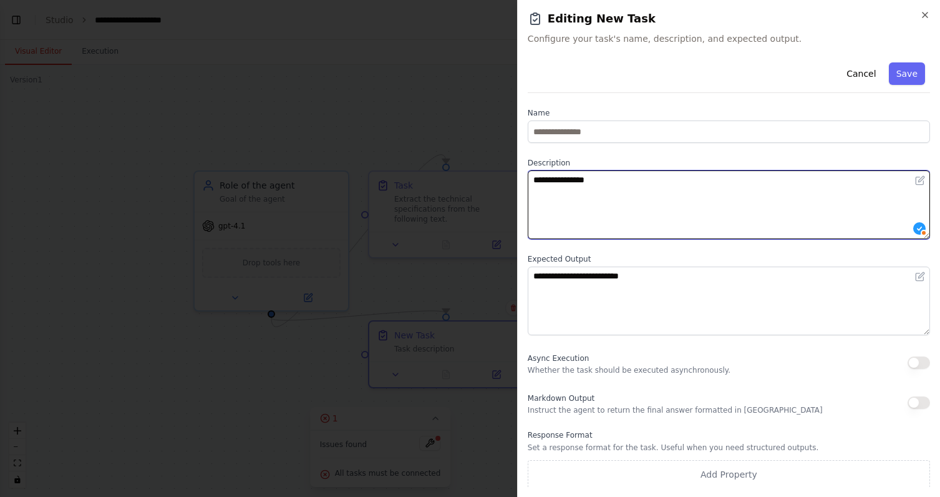
click at [639, 180] on textarea "**********" at bounding box center [729, 204] width 402 height 69
paste textarea "**********"
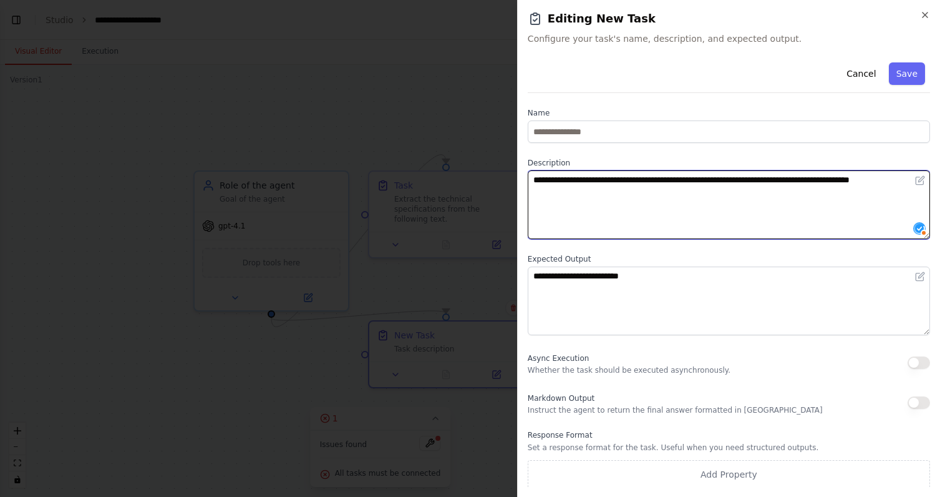
type textarea "**********"
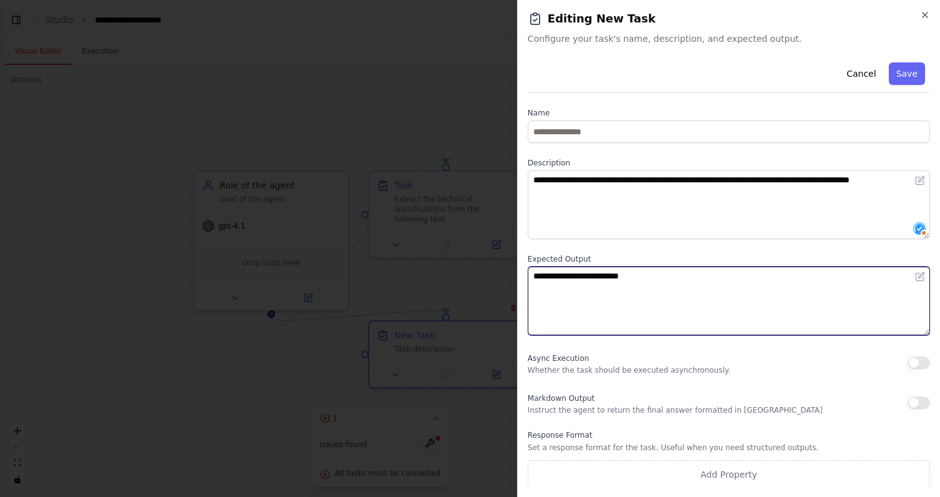
click at [609, 269] on textarea "**********" at bounding box center [729, 300] width 402 height 69
type textarea "**********"
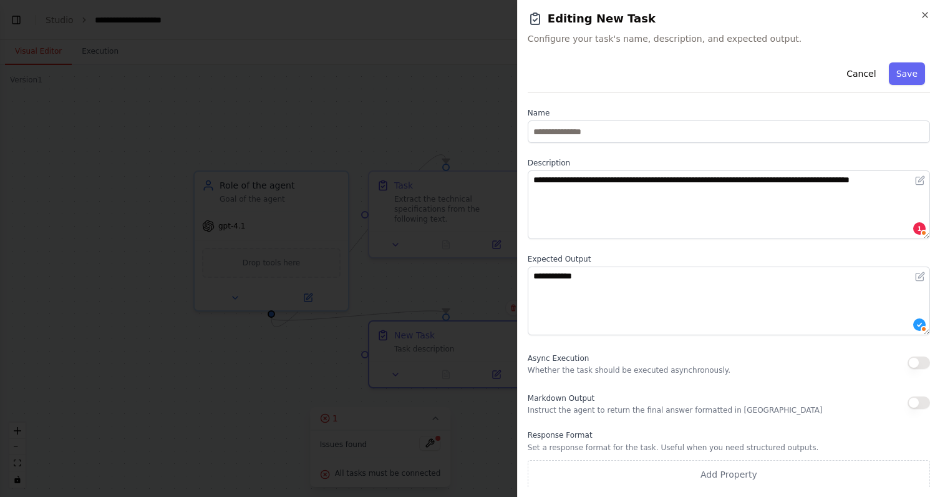
click at [738, 243] on div "**********" at bounding box center [729, 272] width 402 height 431
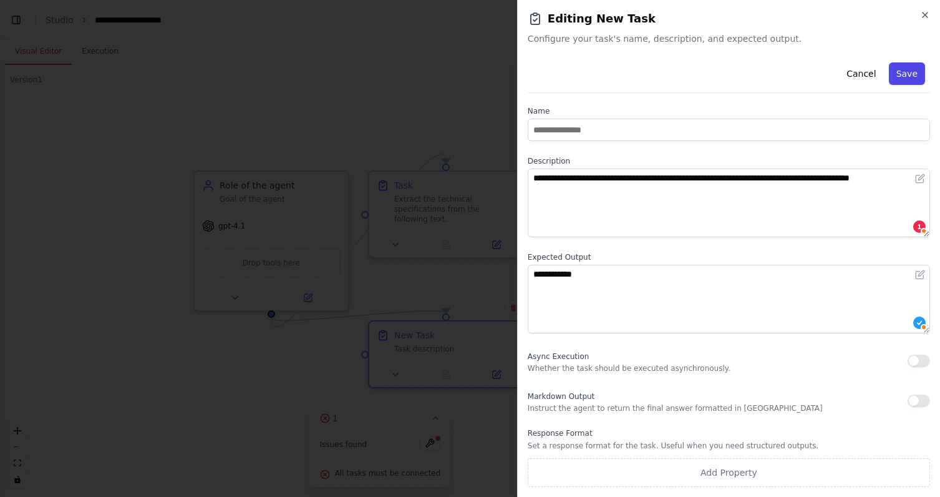
click at [905, 78] on button "Save" at bounding box center [907, 73] width 36 height 22
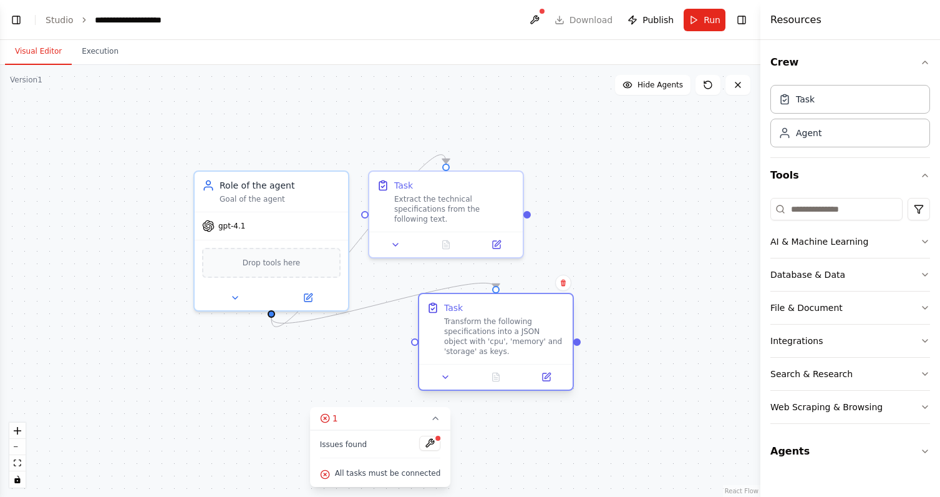
drag, startPoint x: 465, startPoint y: 351, endPoint x: 519, endPoint y: 331, distance: 57.3
click at [519, 331] on div "Transform the following specifications into a JSON object with 'cpu', 'memory' …" at bounding box center [504, 336] width 121 height 40
click at [429, 441] on button at bounding box center [429, 443] width 21 height 15
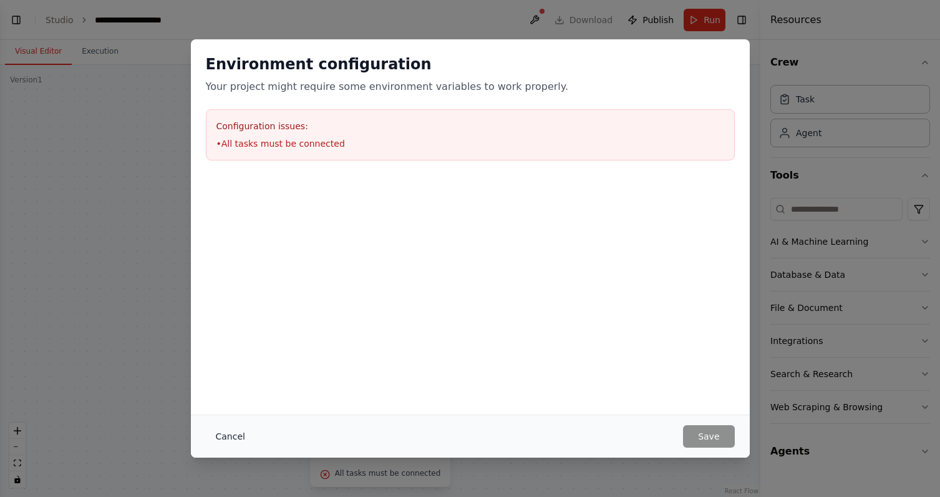
click at [237, 436] on button "Cancel" at bounding box center [230, 436] width 49 height 22
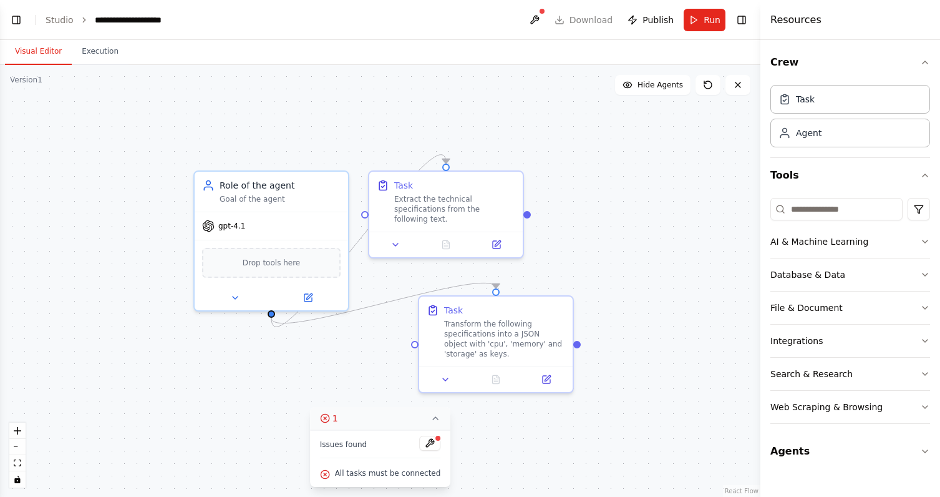
click at [431, 414] on icon at bounding box center [436, 418] width 10 height 10
click at [383, 474] on span "1" at bounding box center [382, 475] width 6 height 12
click at [705, 27] on button "Run" at bounding box center [705, 20] width 42 height 22
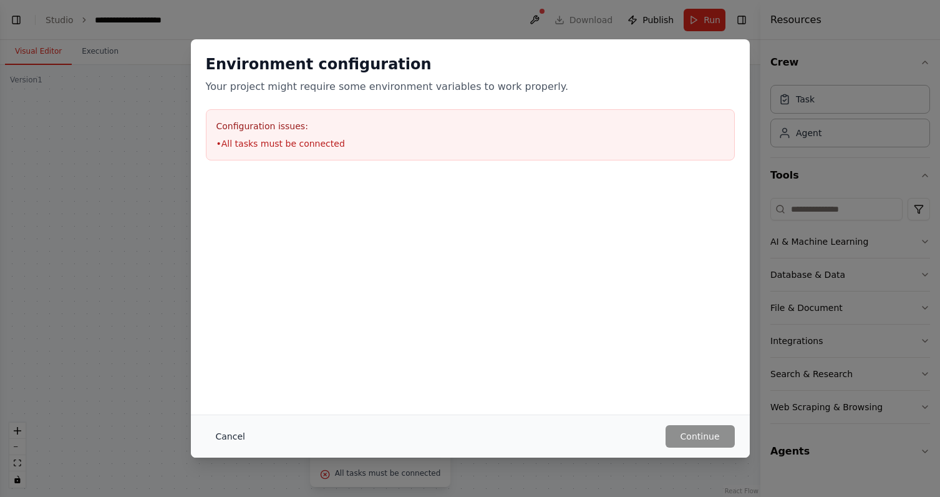
click at [237, 437] on button "Cancel" at bounding box center [230, 436] width 49 height 22
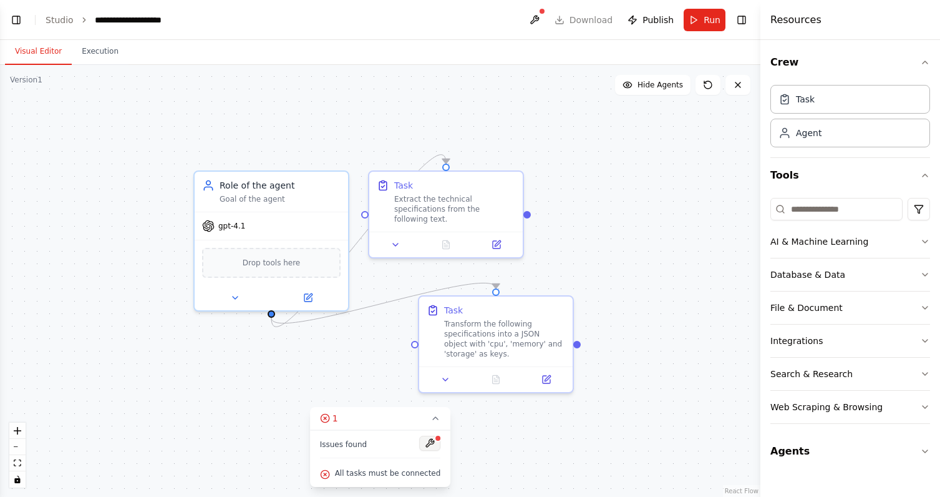
click at [429, 444] on button at bounding box center [429, 443] width 21 height 15
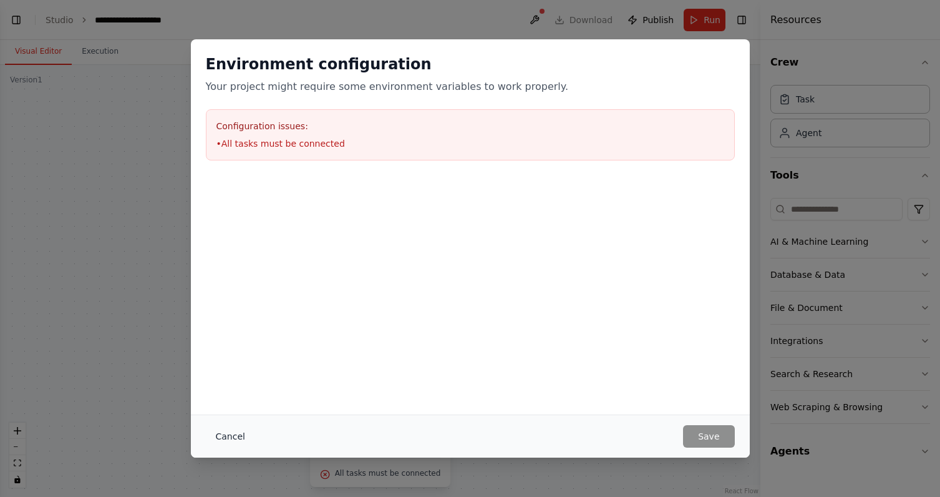
click at [236, 441] on button "Cancel" at bounding box center [230, 436] width 49 height 22
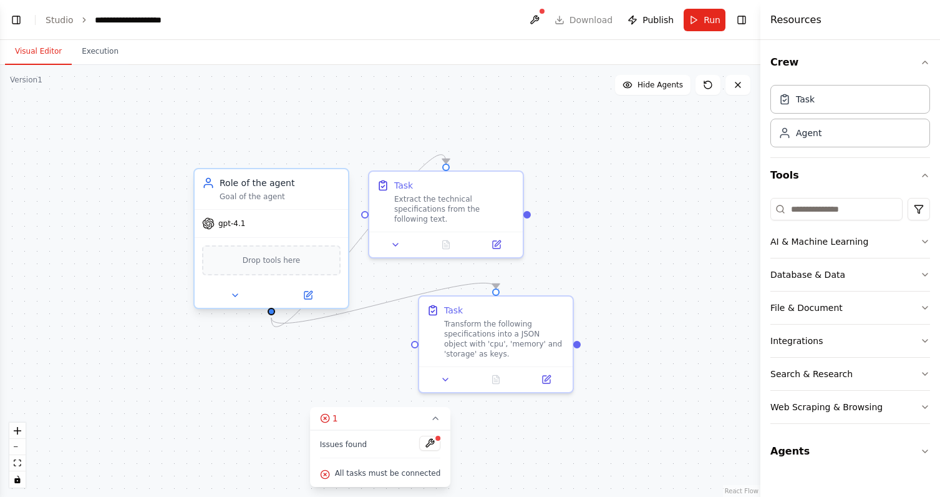
click at [317, 213] on div "gpt-4.1" at bounding box center [272, 223] width 154 height 27
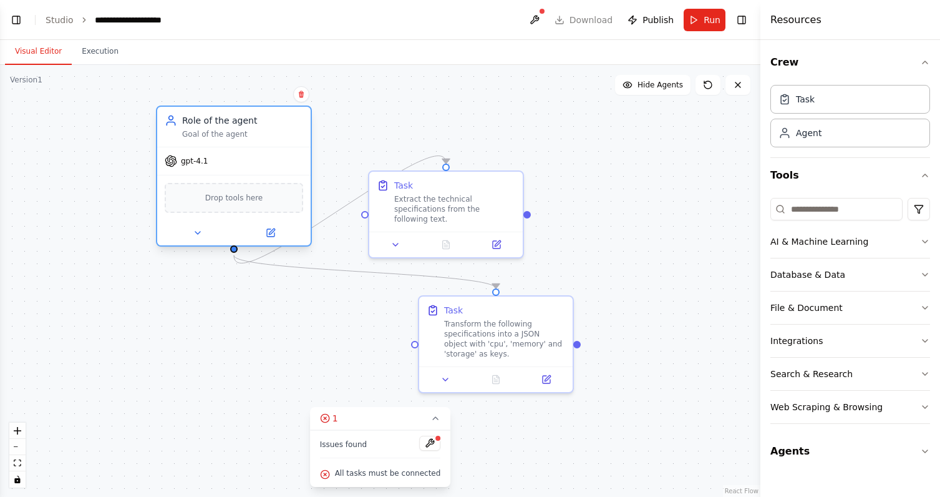
drag, startPoint x: 298, startPoint y: 227, endPoint x: 248, endPoint y: 145, distance: 95.3
click at [248, 145] on div "Role of the agent Goal of the agent gpt-4.1 Drop tools here" at bounding box center [234, 175] width 156 height 141
click at [446, 208] on div "Extract the technical specifications from the following text." at bounding box center [454, 207] width 121 height 30
click at [481, 212] on div "Extract the technical specifications from the following text." at bounding box center [454, 207] width 121 height 30
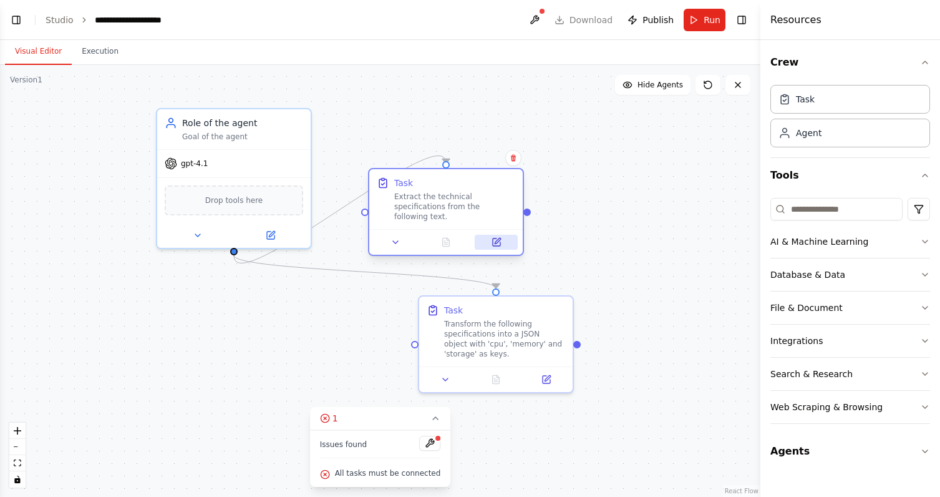
click at [497, 241] on icon at bounding box center [498, 241] width 6 height 6
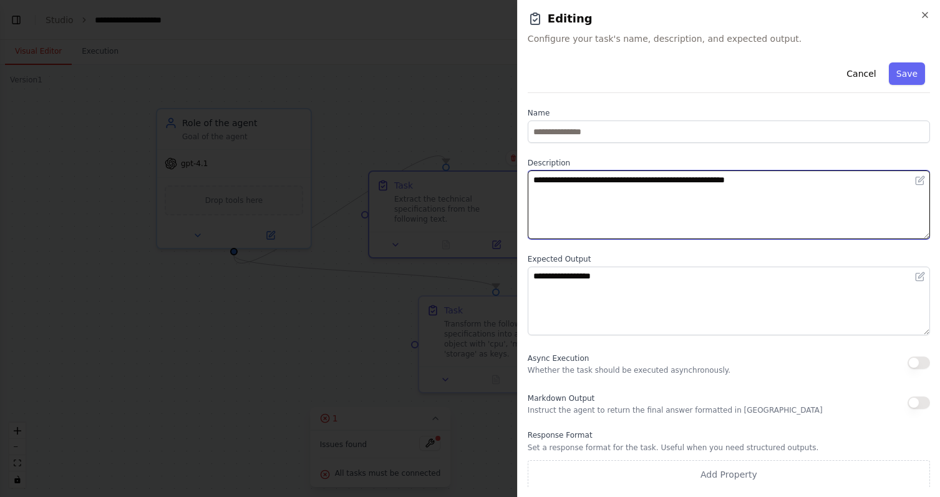
click at [766, 179] on textarea "**********" at bounding box center [729, 204] width 402 height 69
type textarea "**********"
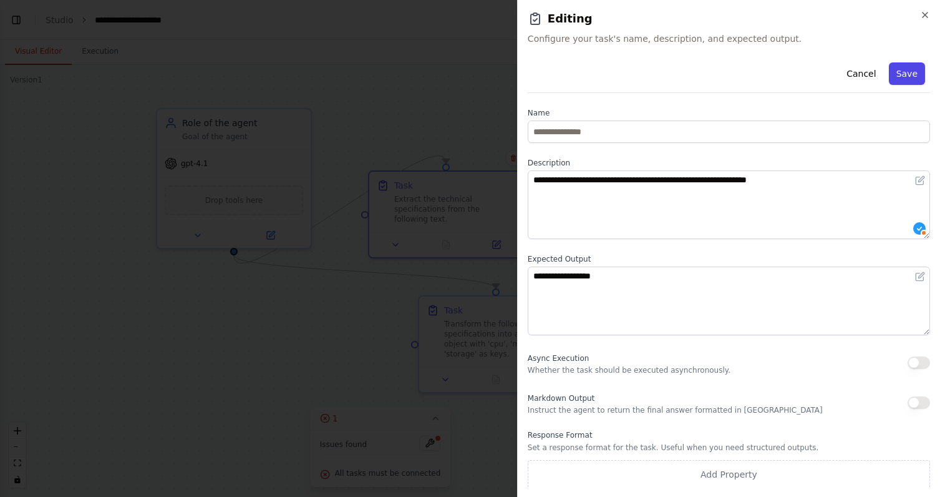
click at [910, 76] on button "Save" at bounding box center [907, 73] width 36 height 22
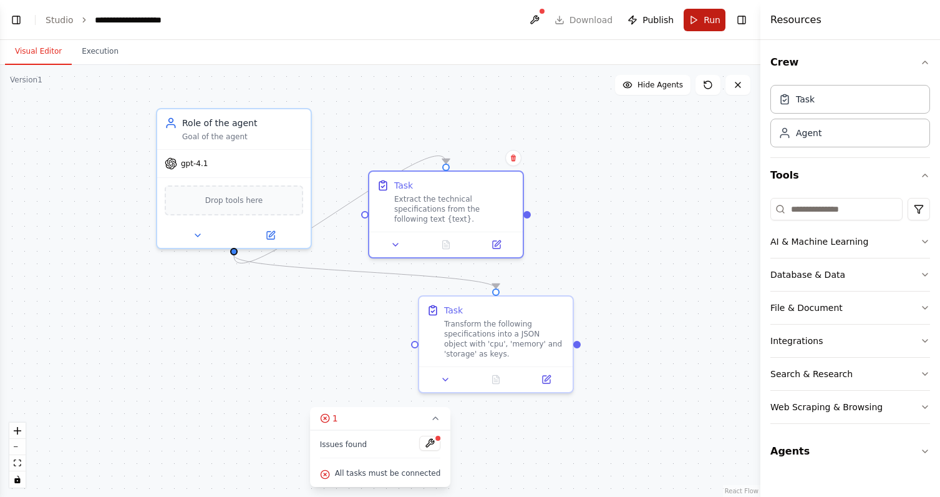
click at [712, 26] on button "Run" at bounding box center [705, 20] width 42 height 22
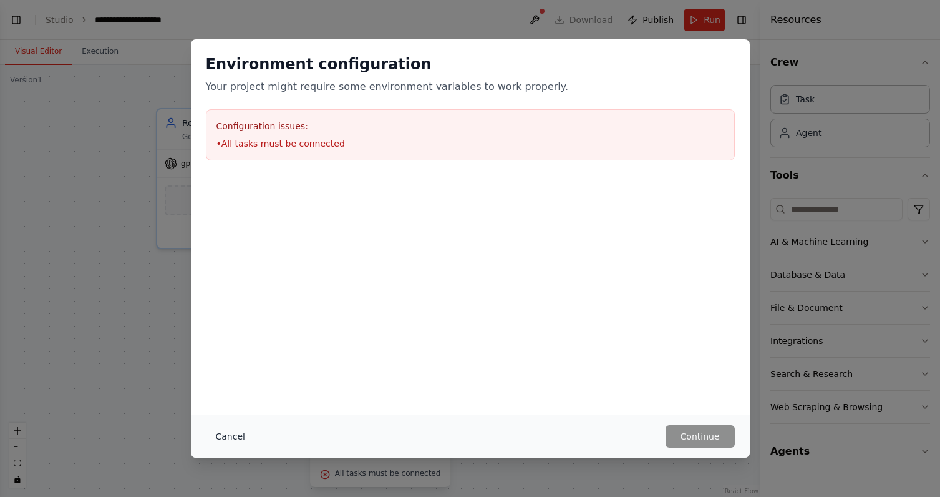
click at [240, 435] on button "Cancel" at bounding box center [230, 436] width 49 height 22
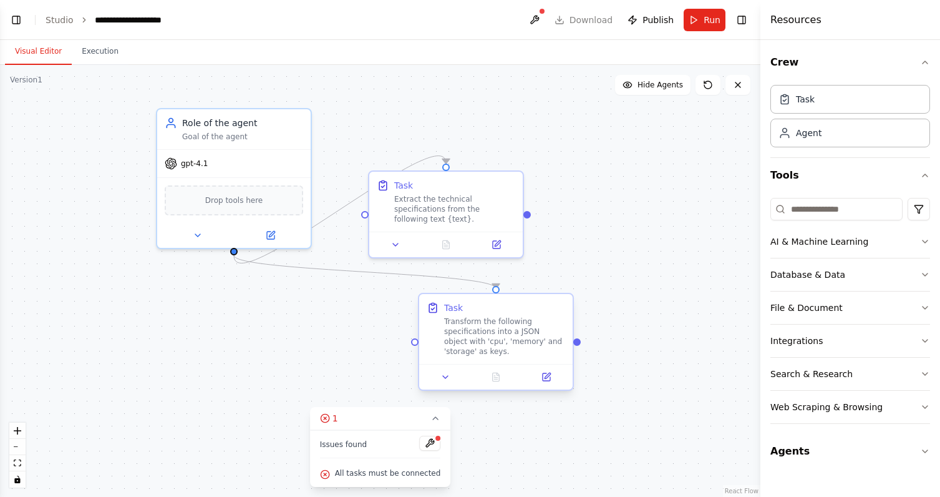
click at [525, 339] on div "Transform the following specifications into a JSON object with 'cpu', 'memory' …" at bounding box center [504, 336] width 121 height 40
click at [547, 379] on icon at bounding box center [546, 376] width 7 height 7
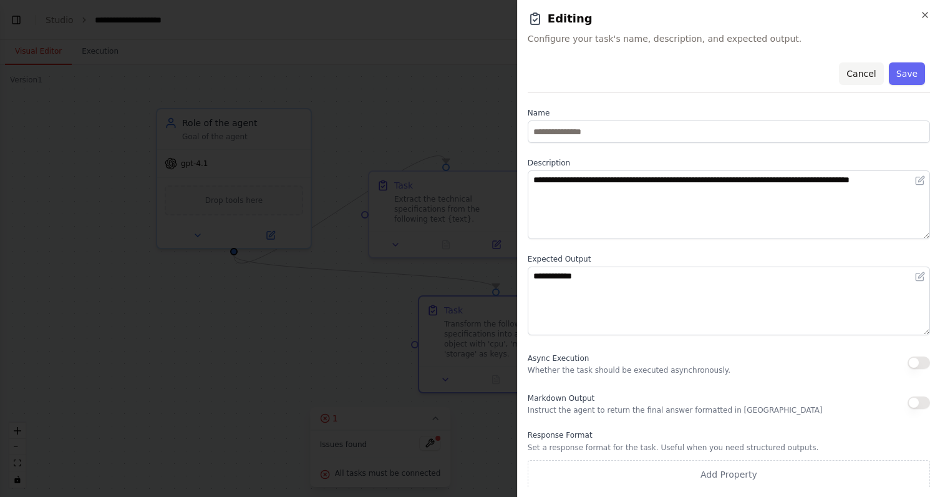
click at [861, 69] on button "Cancel" at bounding box center [861, 73] width 44 height 22
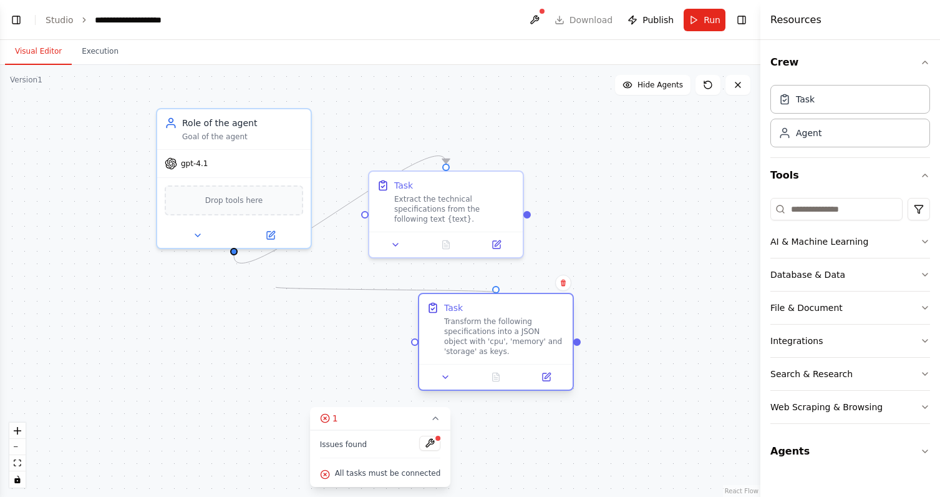
drag, startPoint x: 235, startPoint y: 255, endPoint x: 424, endPoint y: 318, distance: 199.3
click at [424, 318] on div ".deletable-edge-delete-btn { width: 20px; height: 20px; border: 0px solid #ffff…" at bounding box center [224, 299] width 761 height 432
drag, startPoint x: 495, startPoint y: 290, endPoint x: 532, endPoint y: 220, distance: 79.0
click at [532, 220] on div ".deletable-edge-delete-btn { width: 20px; height: 20px; border: 0px solid #ffff…" at bounding box center [380, 281] width 761 height 432
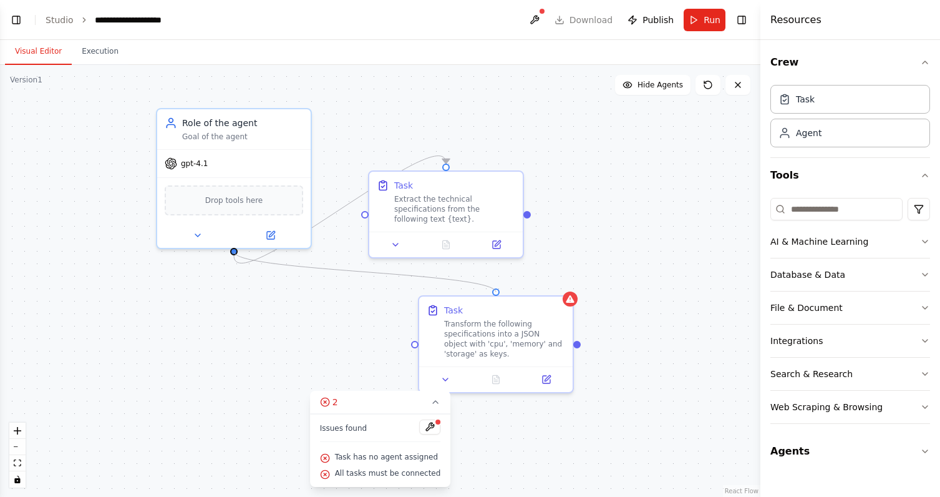
drag, startPoint x: 496, startPoint y: 290, endPoint x: 238, endPoint y: 252, distance: 260.5
click at [238, 252] on div ".deletable-edge-delete-btn { width: 20px; height: 20px; border: 0px solid #ffff…" at bounding box center [380, 281] width 761 height 432
drag, startPoint x: 232, startPoint y: 250, endPoint x: 381, endPoint y: 357, distance: 183.2
click at [381, 357] on div ".deletable-edge-delete-btn { width: 20px; height: 20px; border: 0px solid #ffff…" at bounding box center [380, 281] width 761 height 432
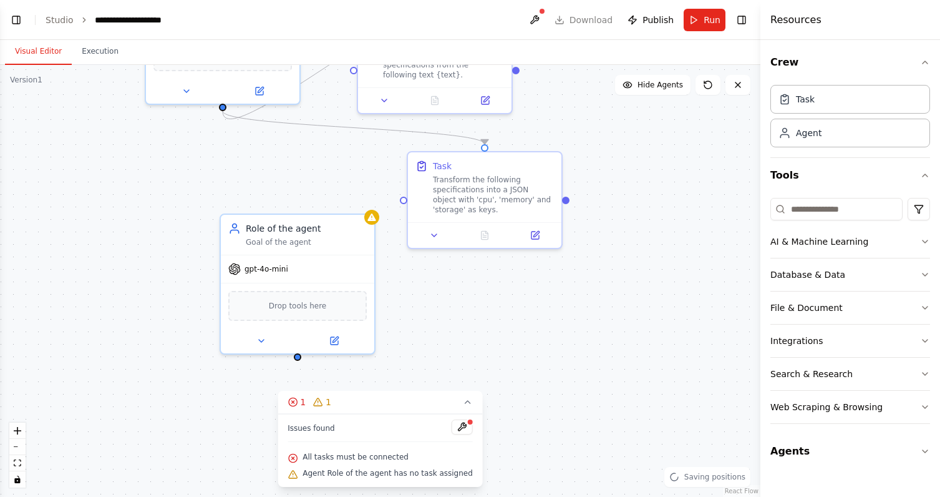
drag, startPoint x: 357, startPoint y: 321, endPoint x: 346, endPoint y: 177, distance: 144.6
click at [346, 177] on div ".deletable-edge-delete-btn { width: 20px; height: 20px; border: 0px solid #ffff…" at bounding box center [380, 281] width 761 height 432
drag, startPoint x: 402, startPoint y: 198, endPoint x: 298, endPoint y: 356, distance: 189.0
click at [298, 356] on div "Recipe Extraction & Analysis Specialist Extract recipe information from web pag…" at bounding box center [213, 155] width 761 height 432
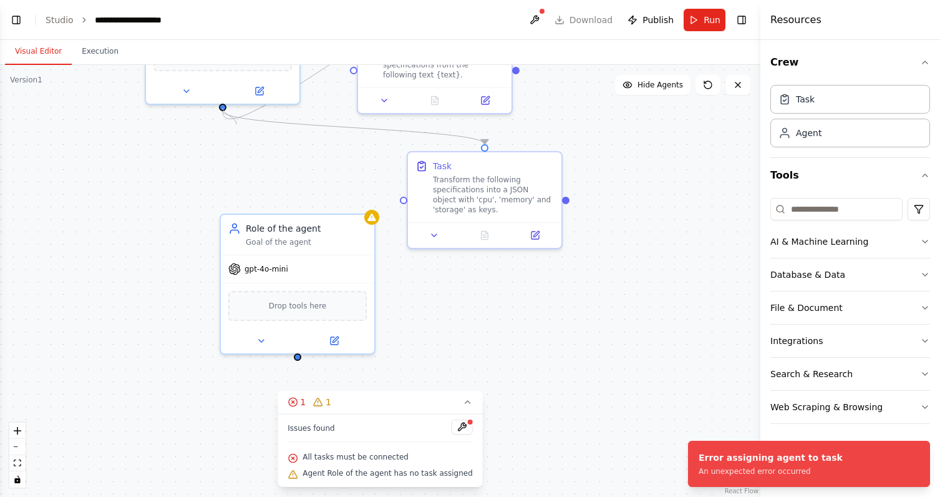
drag, startPoint x: 222, startPoint y: 108, endPoint x: 248, endPoint y: 129, distance: 33.2
click at [248, 129] on div ".deletable-edge-delete-btn { width: 20px; height: 20px; border: 0px solid #ffff…" at bounding box center [380, 281] width 761 height 432
click at [268, 121] on icon "Edge from df7a092d-ed0a-430c-9f03-e730eac92ef7 to 3bed18ac-28ca-4a15-9d53-4e48f…" at bounding box center [354, 127] width 262 height 33
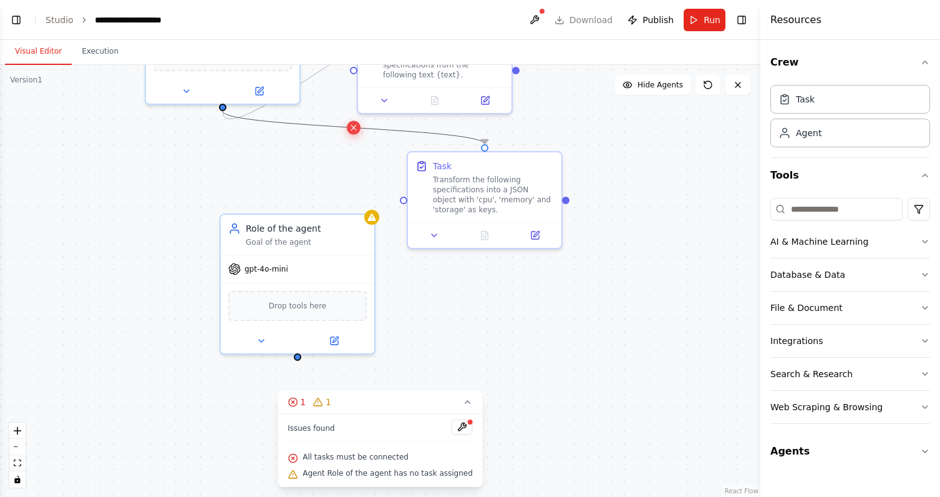
click at [349, 128] on icon at bounding box center [353, 127] width 9 height 11
drag, startPoint x: 404, startPoint y: 198, endPoint x: 304, endPoint y: 358, distance: 188.7
click at [304, 358] on div ".deletable-edge-delete-btn { width: 20px; height: 20px; border: 0px solid #ffff…" at bounding box center [380, 281] width 761 height 432
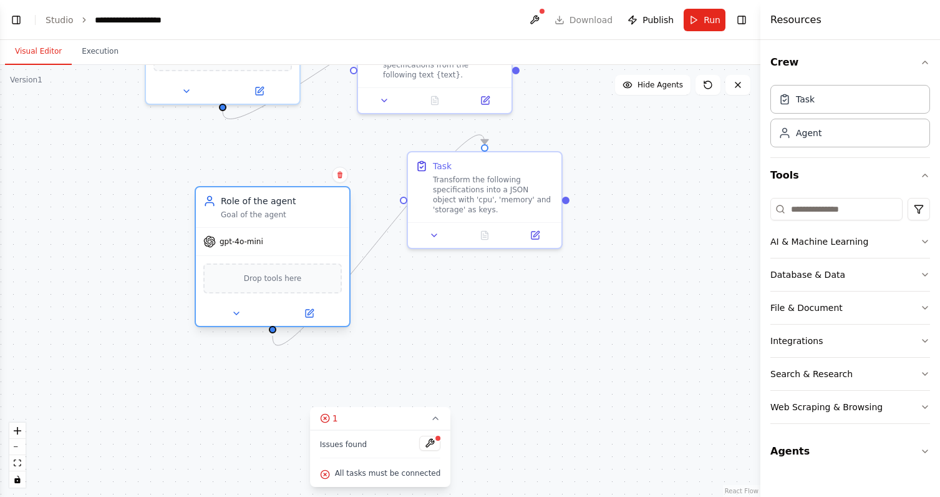
drag, startPoint x: 329, startPoint y: 238, endPoint x: 305, endPoint y: 213, distance: 34.9
click at [305, 213] on div "Goal of the agent" at bounding box center [281, 215] width 121 height 10
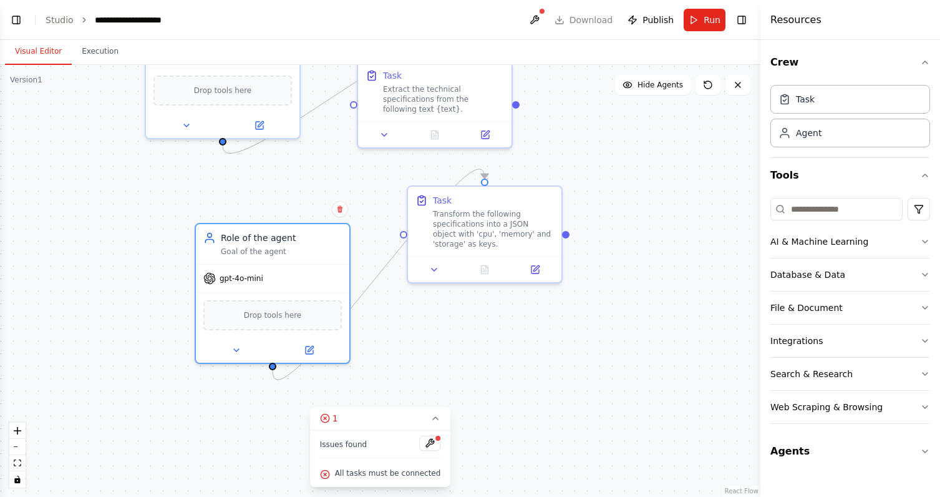
drag, startPoint x: 222, startPoint y: 109, endPoint x: 223, endPoint y: 144, distance: 34.3
click at [223, 144] on div ".deletable-edge-delete-btn { width: 20px; height: 20px; border: 0px solid #ffff…" at bounding box center [380, 281] width 761 height 432
drag, startPoint x: 222, startPoint y: 135, endPoint x: 275, endPoint y: 371, distance: 241.8
click at [275, 371] on div ".deletable-edge-delete-btn { width: 20px; height: 20px; border: 0px solid #ffff…" at bounding box center [213, 189] width 761 height 432
click at [701, 29] on button "Run" at bounding box center [705, 20] width 42 height 22
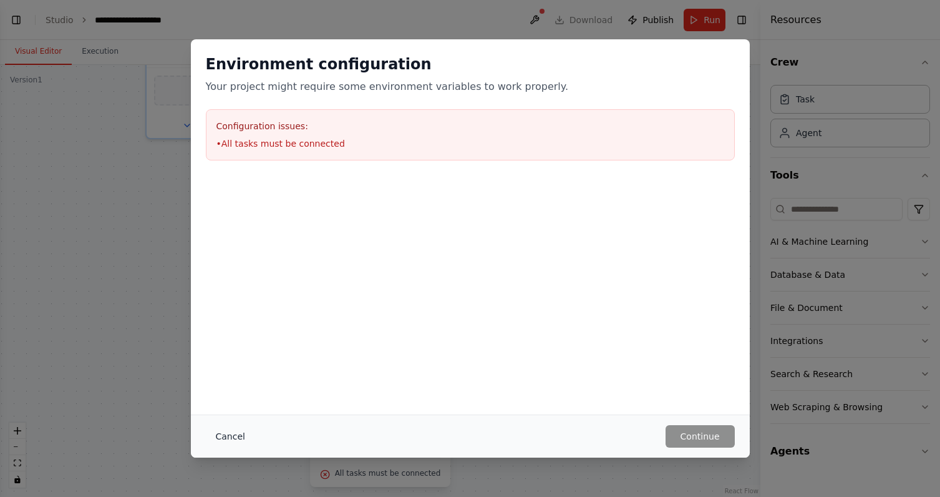
click at [248, 438] on button "Cancel" at bounding box center [230, 436] width 49 height 22
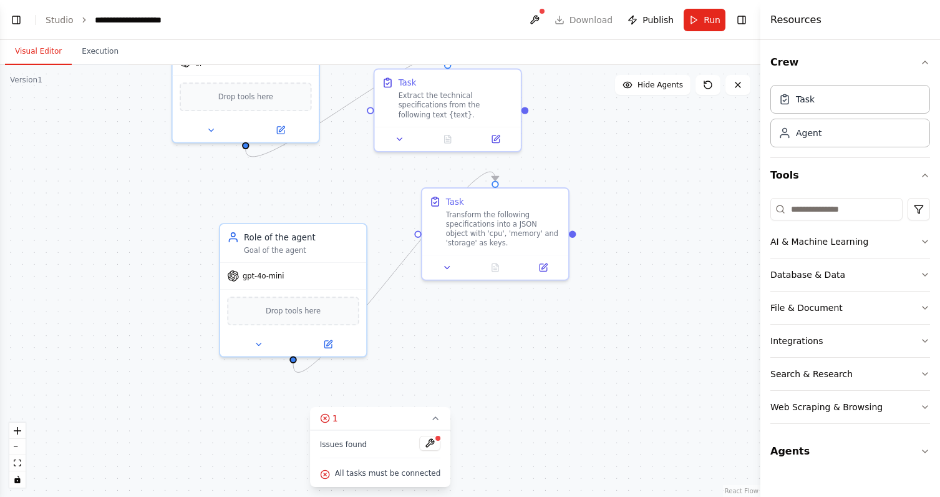
click at [434, 439] on div at bounding box center [437, 437] width 7 height 7
click at [429, 441] on button at bounding box center [429, 443] width 21 height 15
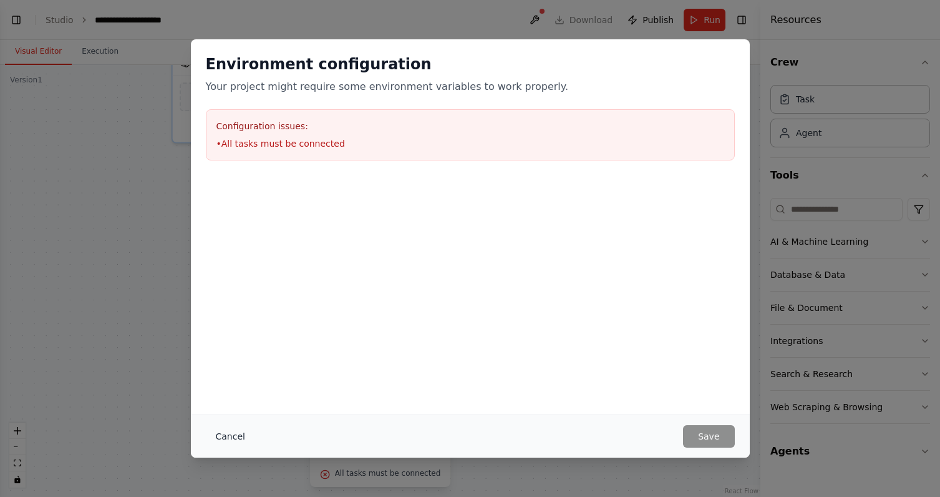
click at [236, 431] on button "Cancel" at bounding box center [230, 436] width 49 height 22
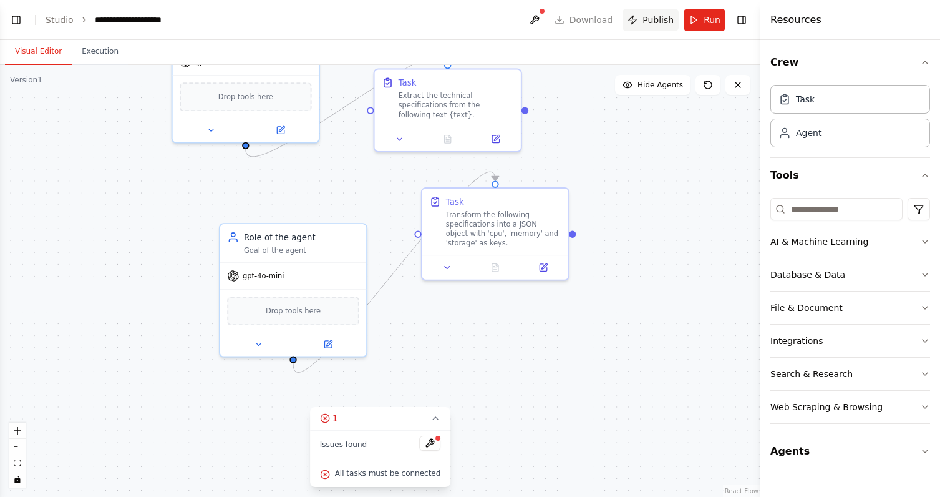
click at [660, 20] on span "Publish" at bounding box center [658, 20] width 31 height 12
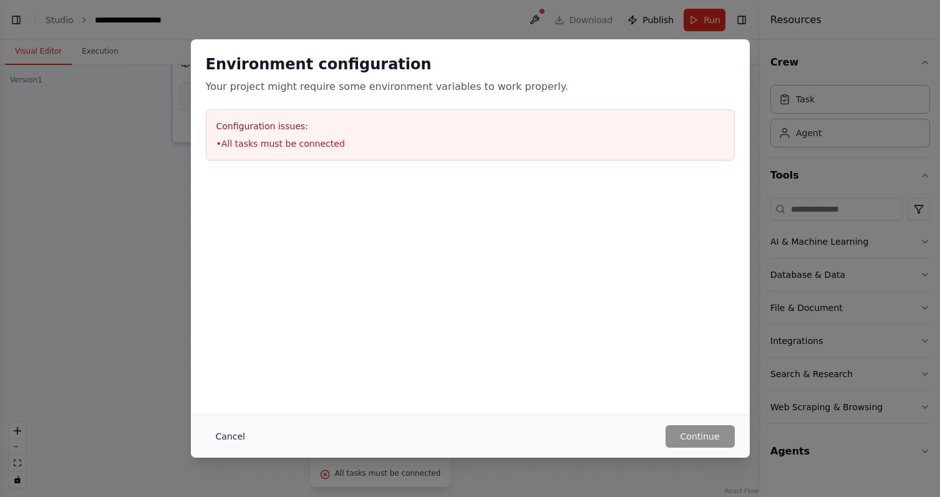
click at [230, 436] on button "Cancel" at bounding box center [230, 436] width 49 height 22
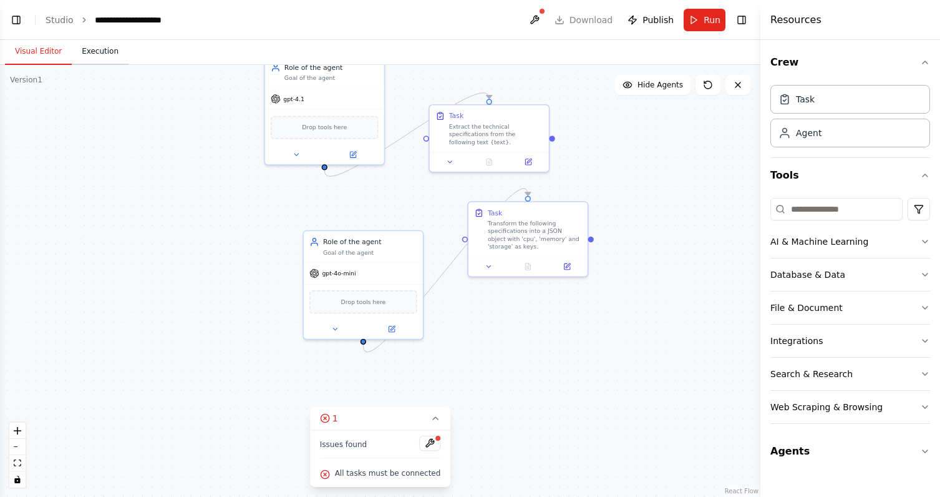
click at [112, 56] on button "Execution" at bounding box center [100, 52] width 57 height 26
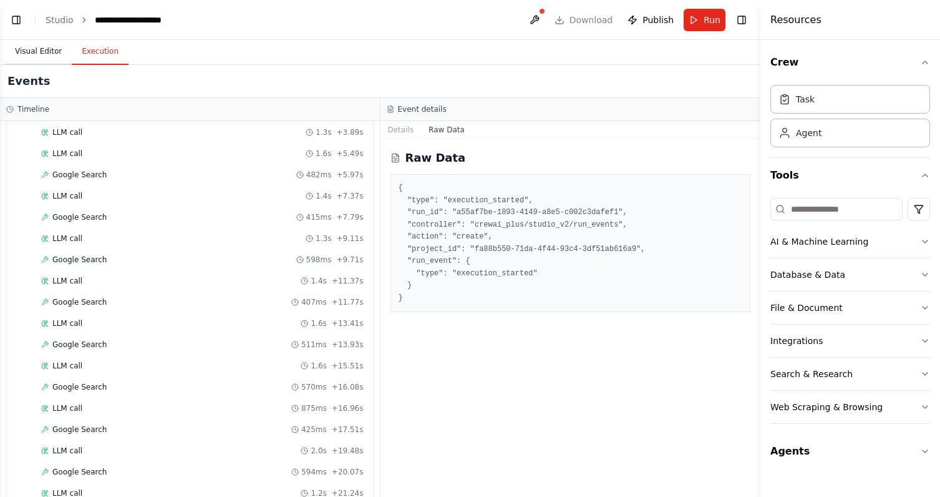
click at [34, 48] on button "Visual Editor" at bounding box center [38, 52] width 67 height 26
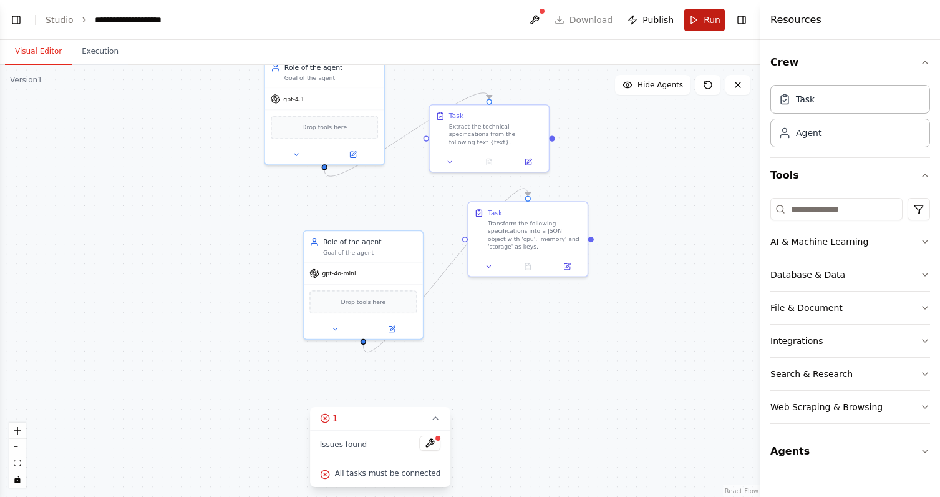
click at [705, 26] on span "Run" at bounding box center [712, 20] width 17 height 12
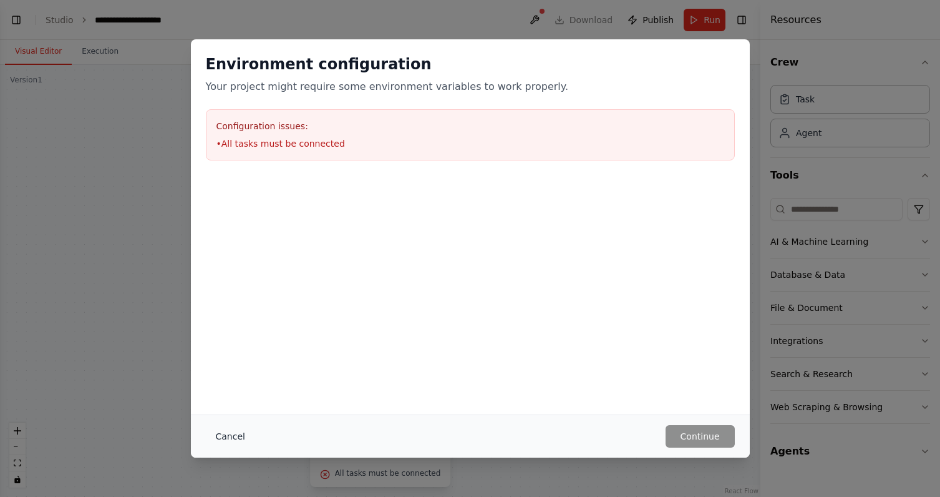
click at [236, 435] on button "Cancel" at bounding box center [230, 436] width 49 height 22
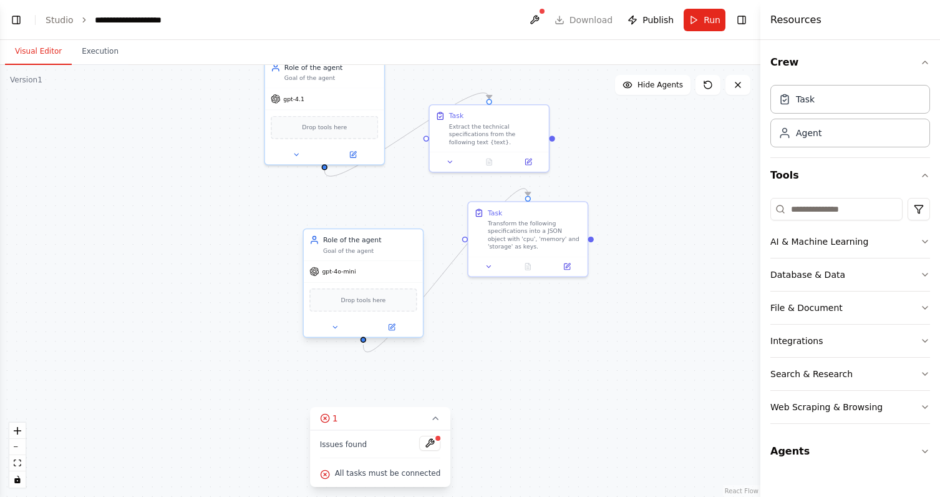
click at [354, 280] on div "gpt-4o-mini" at bounding box center [363, 271] width 119 height 21
click at [416, 216] on icon at bounding box center [412, 216] width 7 height 7
click at [412, 215] on icon at bounding box center [413, 216] width 5 height 7
click at [413, 215] on icon at bounding box center [413, 216] width 5 height 7
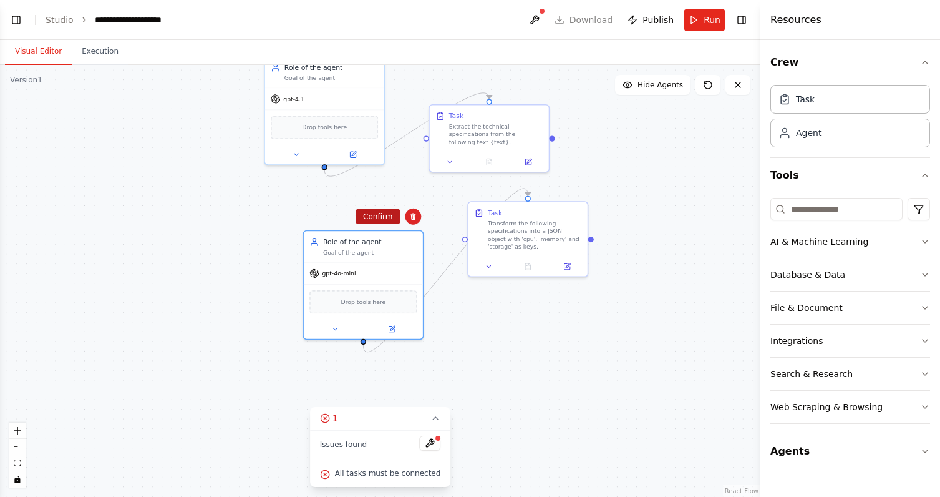
click at [386, 216] on button "Confirm" at bounding box center [378, 216] width 44 height 15
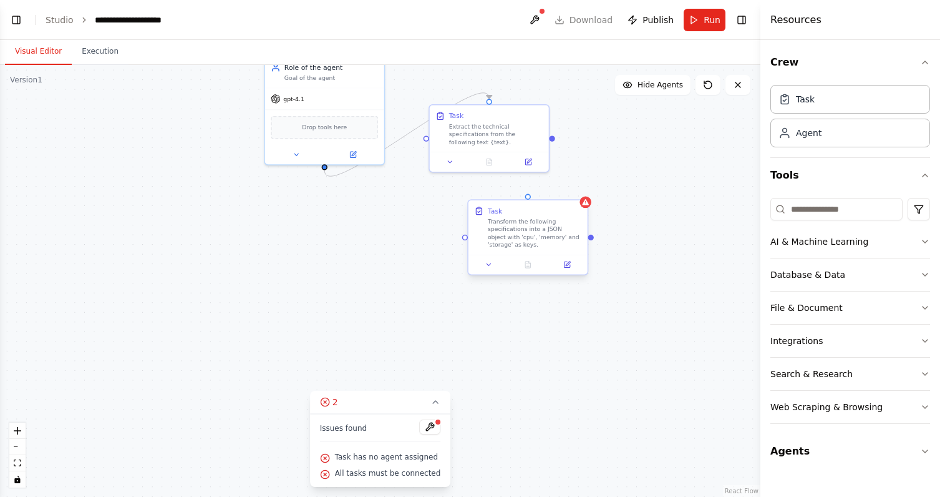
click at [529, 243] on div "Transform the following specifications into a JSON object with 'cpu', 'memory' …" at bounding box center [535, 233] width 94 height 31
click at [502, 134] on div "Extract the technical specifications from the following text {text}." at bounding box center [496, 131] width 94 height 23
click at [365, 123] on div "Drop tools here" at bounding box center [324, 125] width 107 height 23
click at [723, 24] on button "Run" at bounding box center [705, 20] width 42 height 22
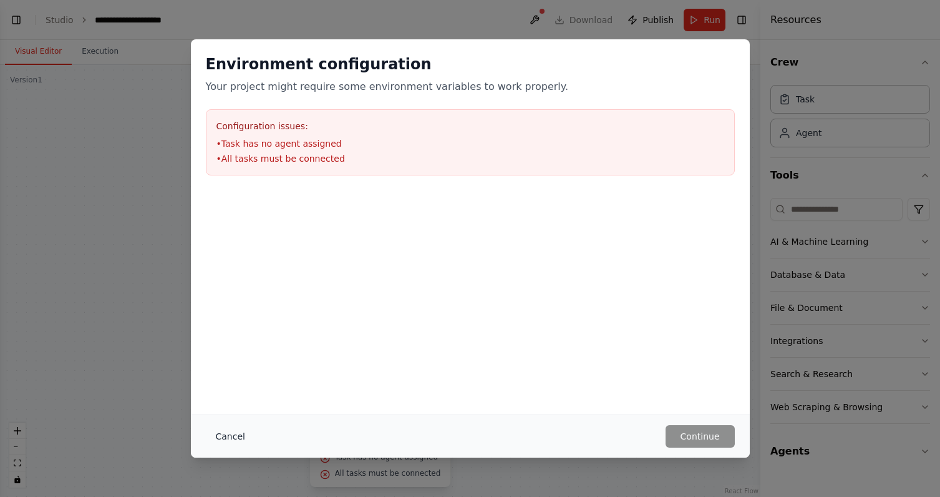
click at [232, 434] on button "Cancel" at bounding box center [230, 436] width 49 height 22
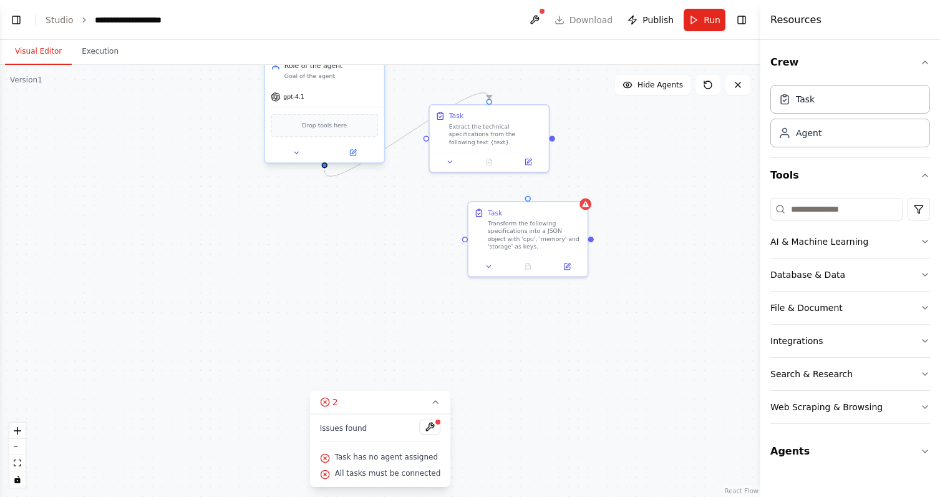
click at [345, 87] on div "gpt-4.1" at bounding box center [324, 96] width 119 height 21
click at [355, 154] on icon at bounding box center [353, 153] width 6 height 6
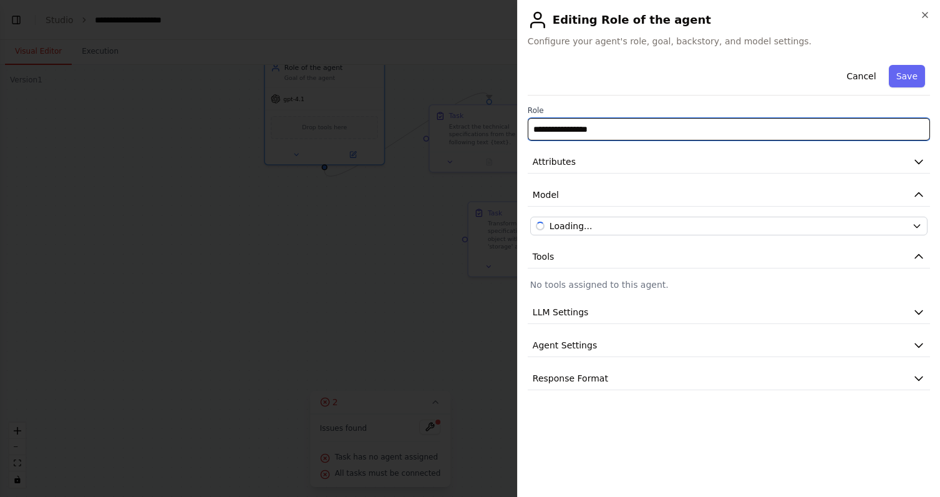
click at [615, 122] on input "**********" at bounding box center [729, 129] width 402 height 22
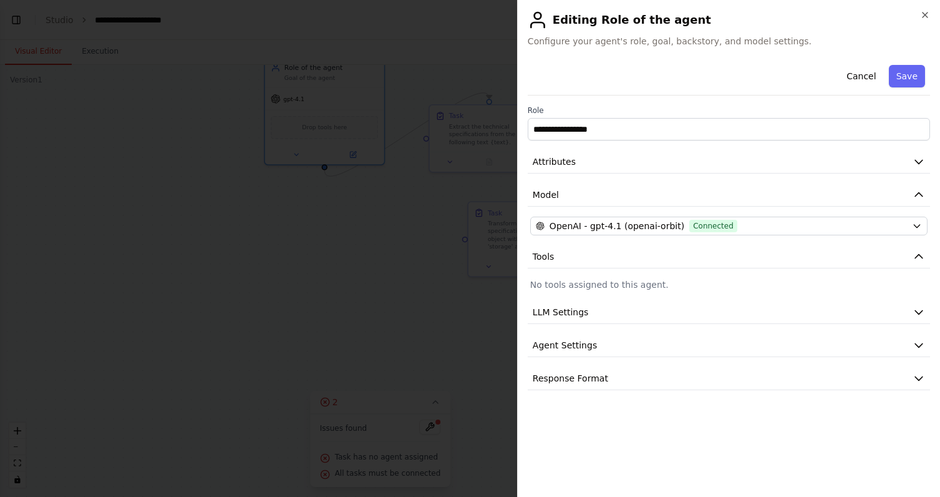
click at [395, 231] on div at bounding box center [470, 248] width 940 height 497
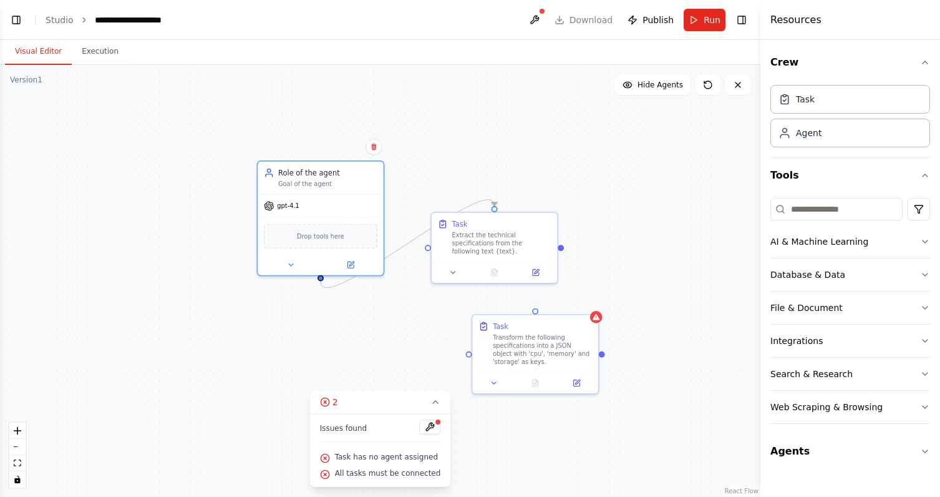
drag, startPoint x: 395, startPoint y: 231, endPoint x: 395, endPoint y: 345, distance: 114.2
click at [395, 345] on div ".deletable-edge-delete-btn { width: 20px; height: 20px; border: 0px solid #ffff…" at bounding box center [380, 281] width 761 height 432
click at [321, 181] on div "Goal of the agent" at bounding box center [327, 182] width 99 height 8
click at [315, 180] on div "Goal of the agent" at bounding box center [327, 182] width 99 height 8
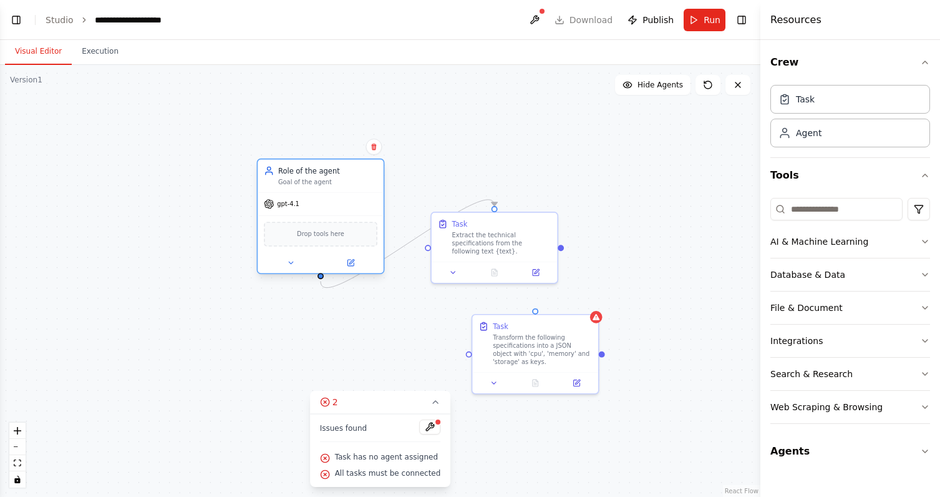
click at [333, 180] on div "Goal of the agent" at bounding box center [327, 182] width 99 height 8
click at [351, 257] on button at bounding box center [351, 262] width 58 height 12
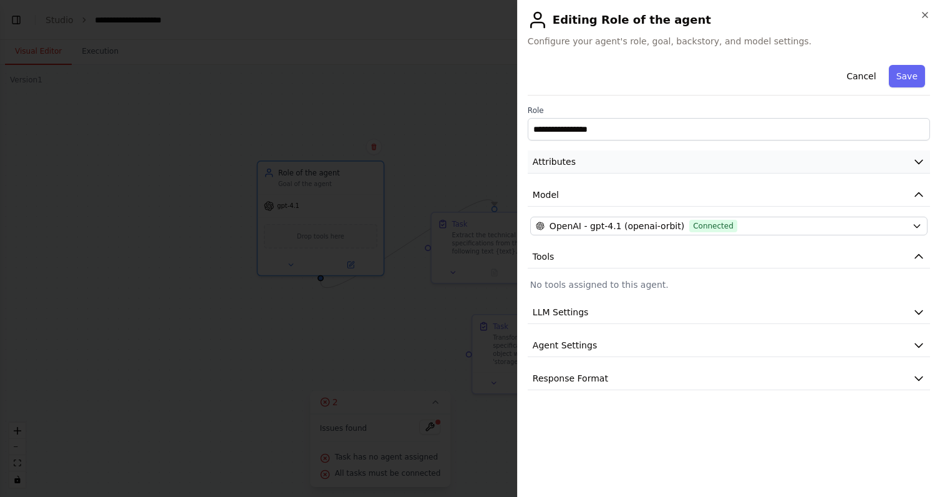
click at [651, 167] on button "Attributes" at bounding box center [729, 161] width 402 height 23
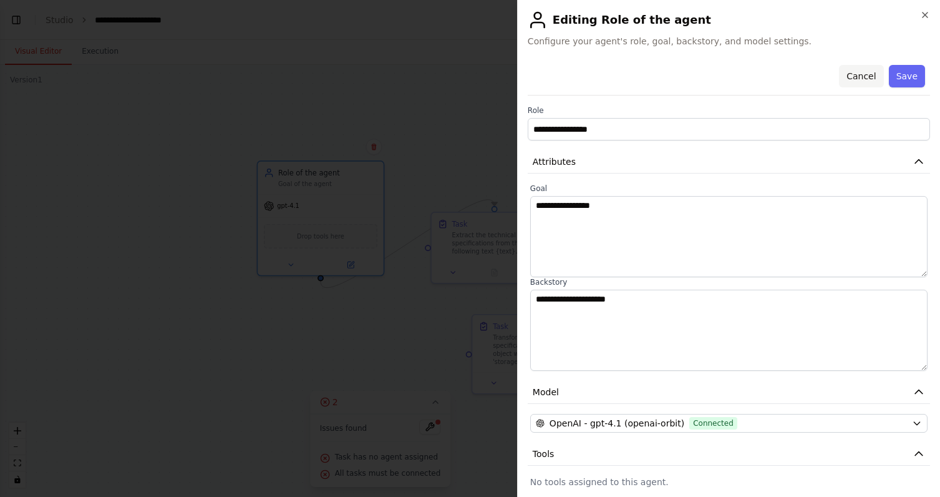
click at [859, 77] on button "Cancel" at bounding box center [861, 76] width 44 height 22
